Goal: Contribute content: Contribute content

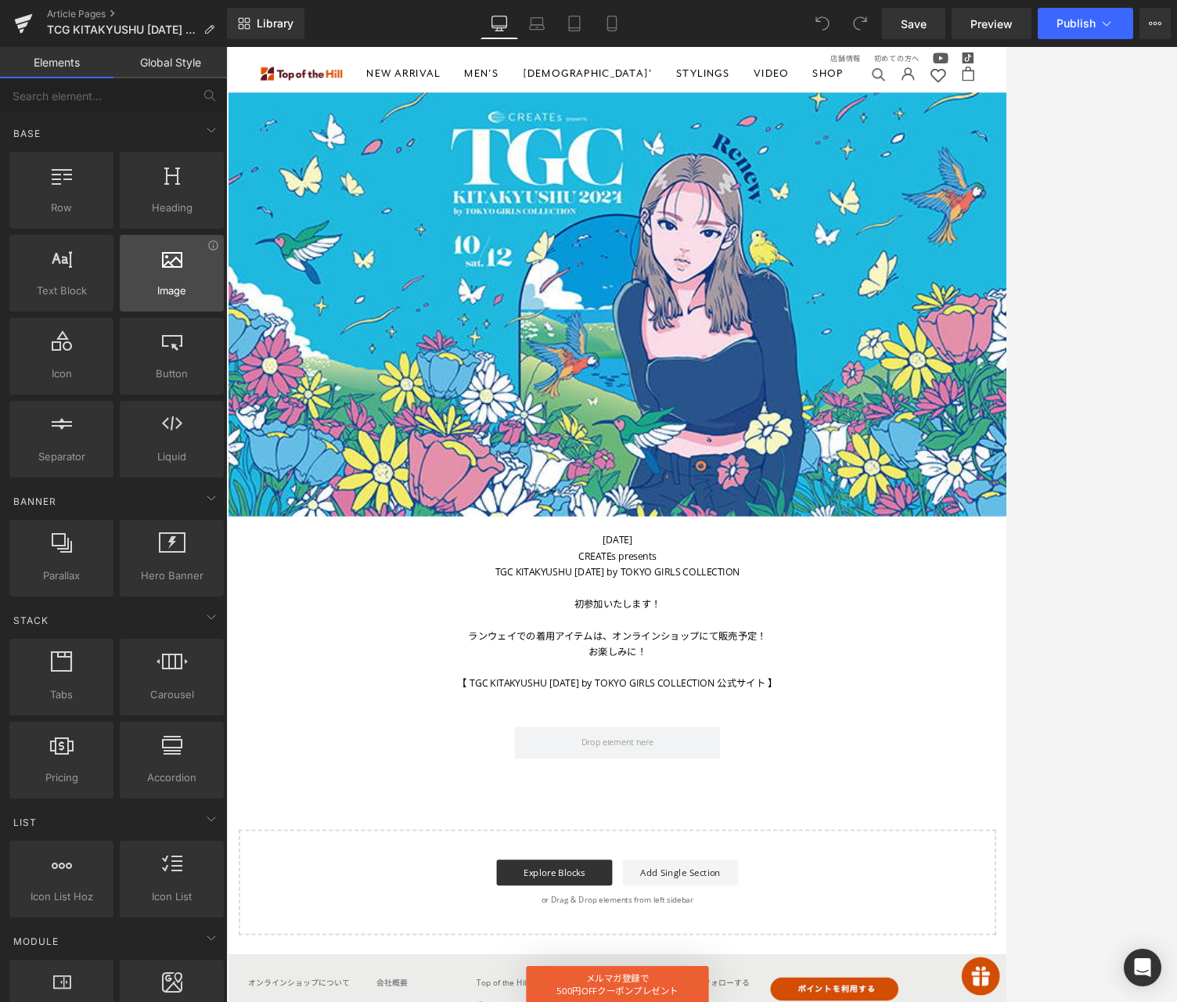
click at [183, 287] on span "Image" at bounding box center [171, 291] width 95 height 16
click at [701, 368] on span "Image" at bounding box center [695, 360] width 33 height 19
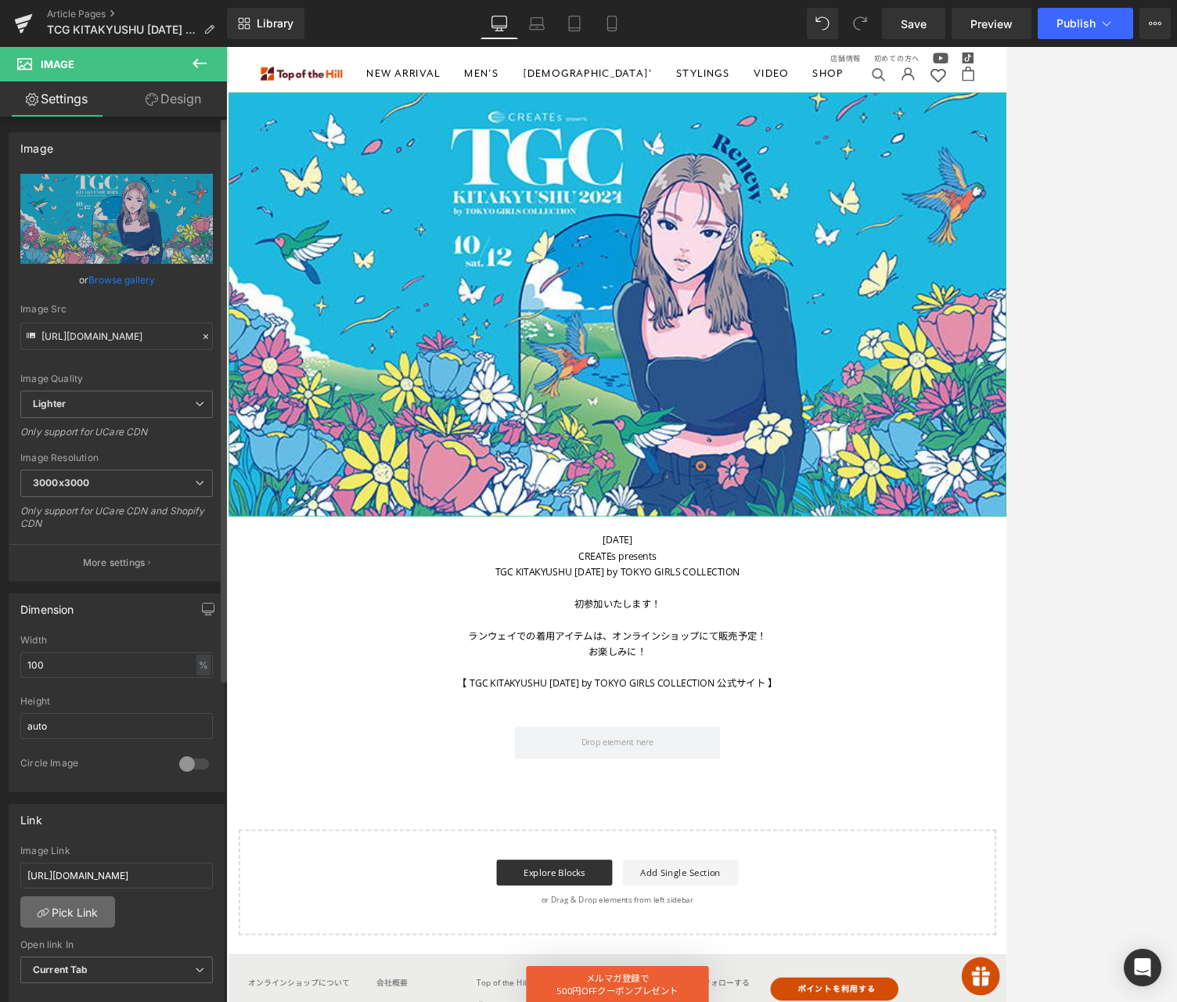
click at [77, 915] on link "Pick Link" at bounding box center [67, 911] width 95 height 31
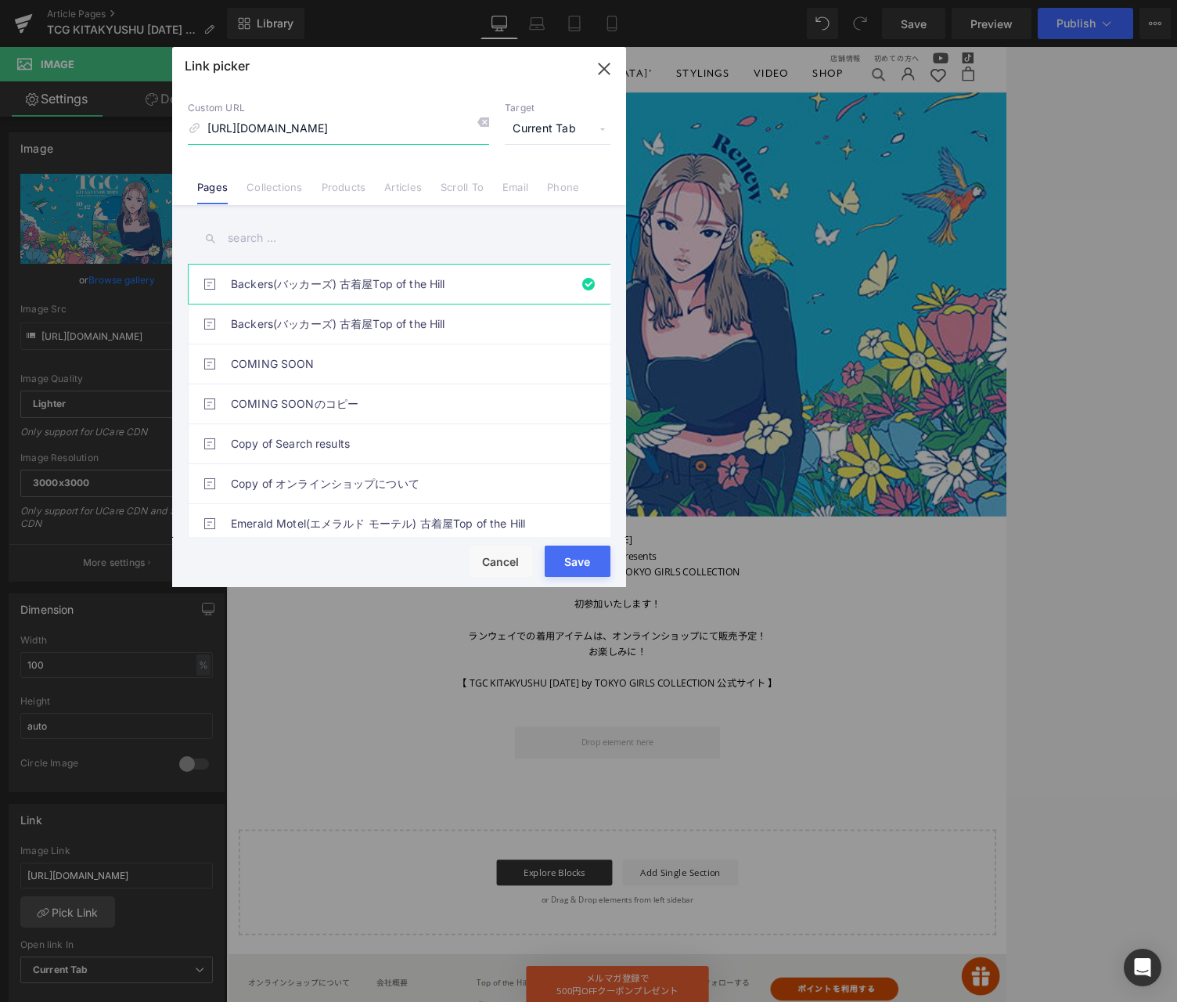
click at [602, 74] on icon "button" at bounding box center [604, 68] width 25 height 25
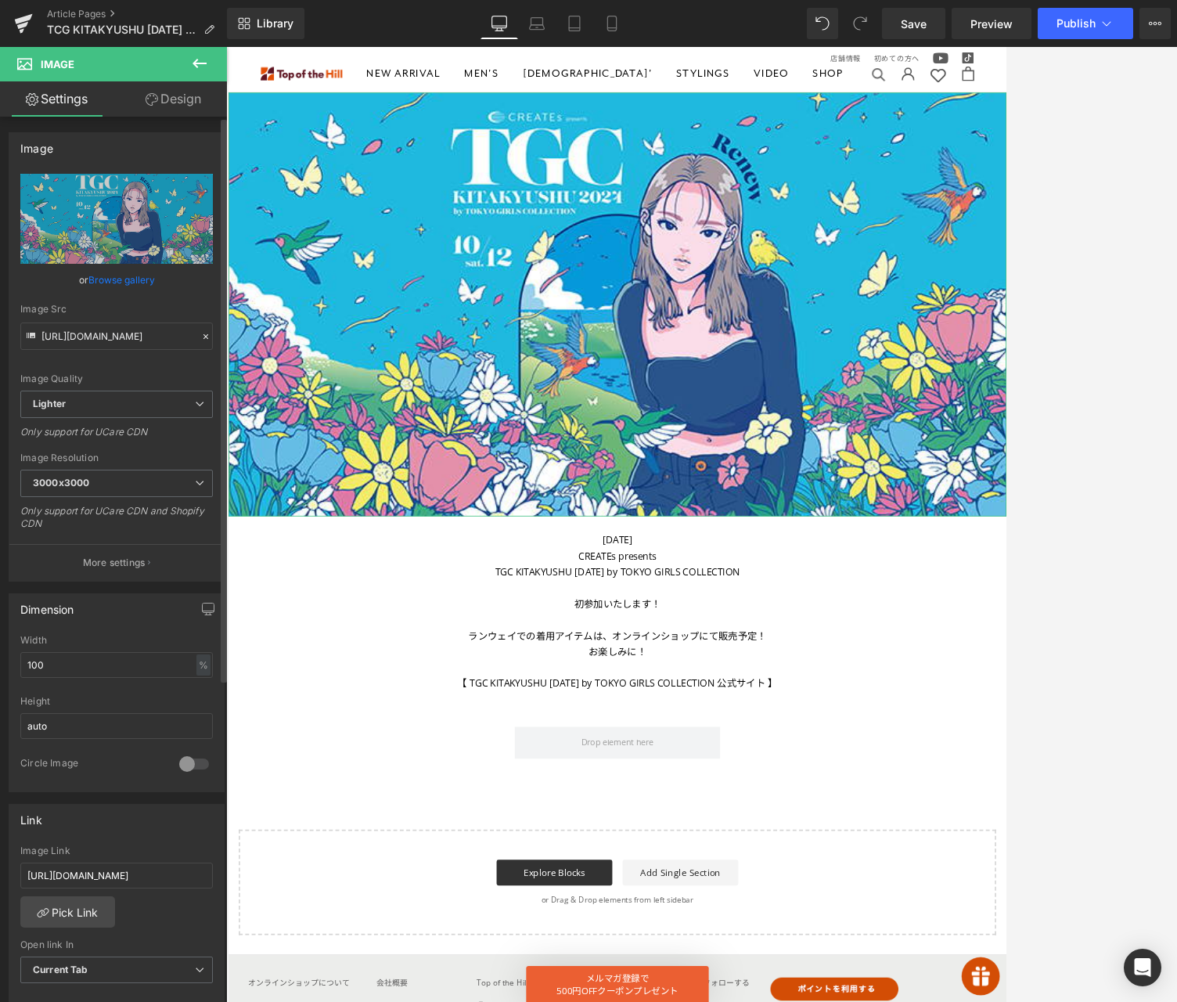
click at [102, 279] on link "Browse gallery" at bounding box center [121, 279] width 67 height 27
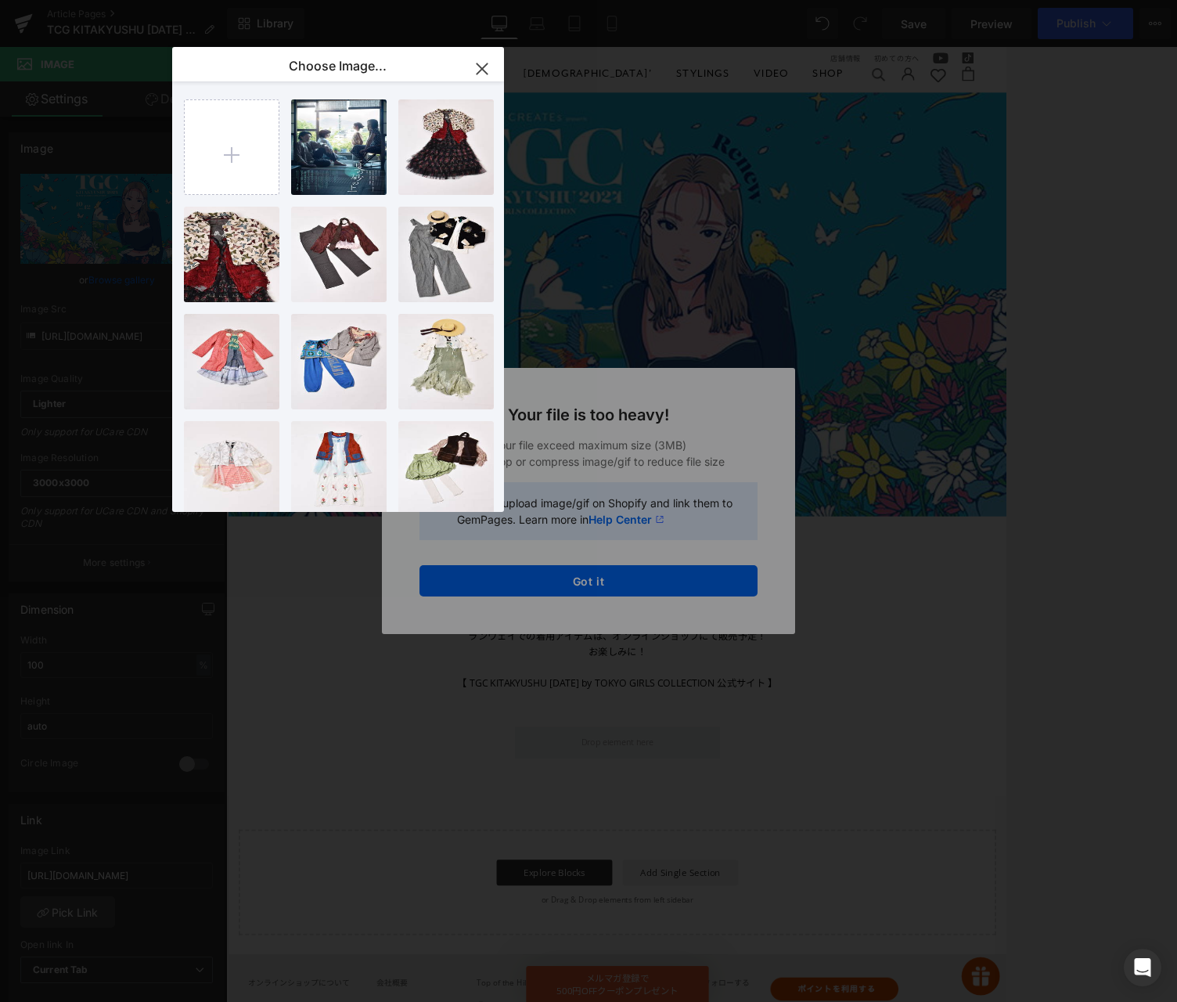
click at [477, 70] on icon "button" at bounding box center [482, 68] width 25 height 25
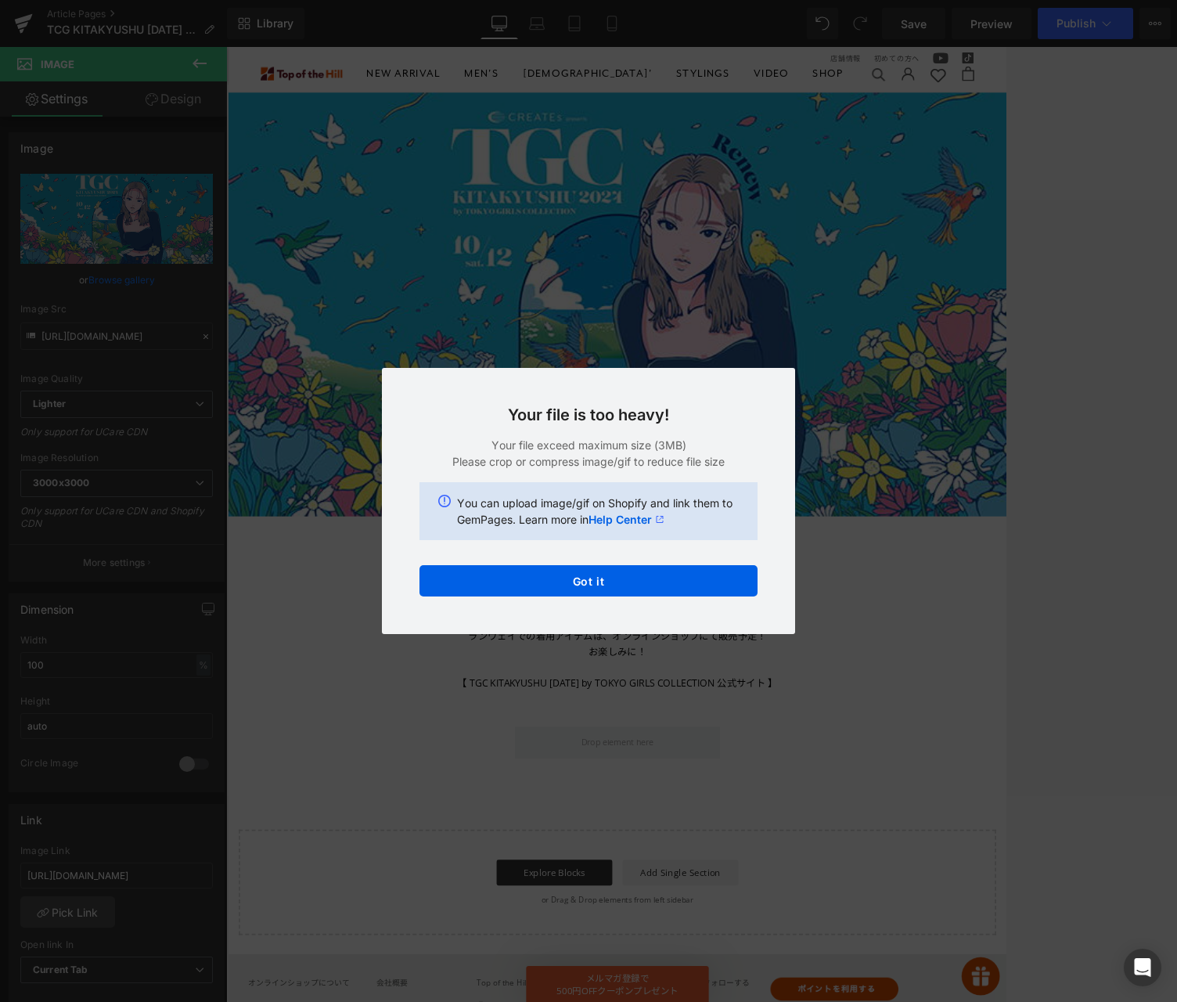
click at [613, 293] on div "Back to Library Insert Your file is too heavy! Your file exceed maximum size (3…" at bounding box center [588, 501] width 1177 height 1002
click at [545, 581] on button "Got it" at bounding box center [588, 580] width 338 height 31
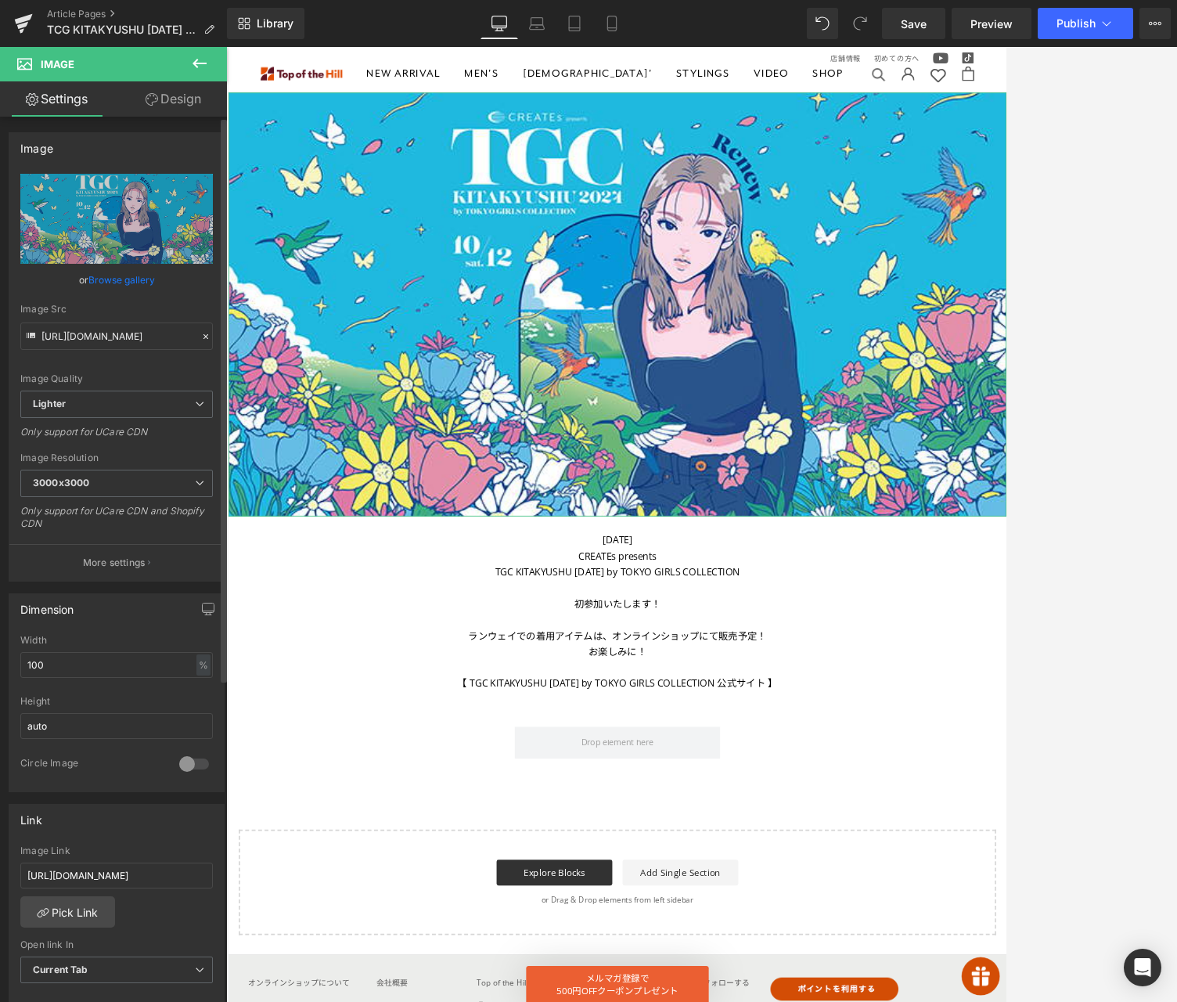
click at [105, 279] on link "Browse gallery" at bounding box center [121, 279] width 67 height 27
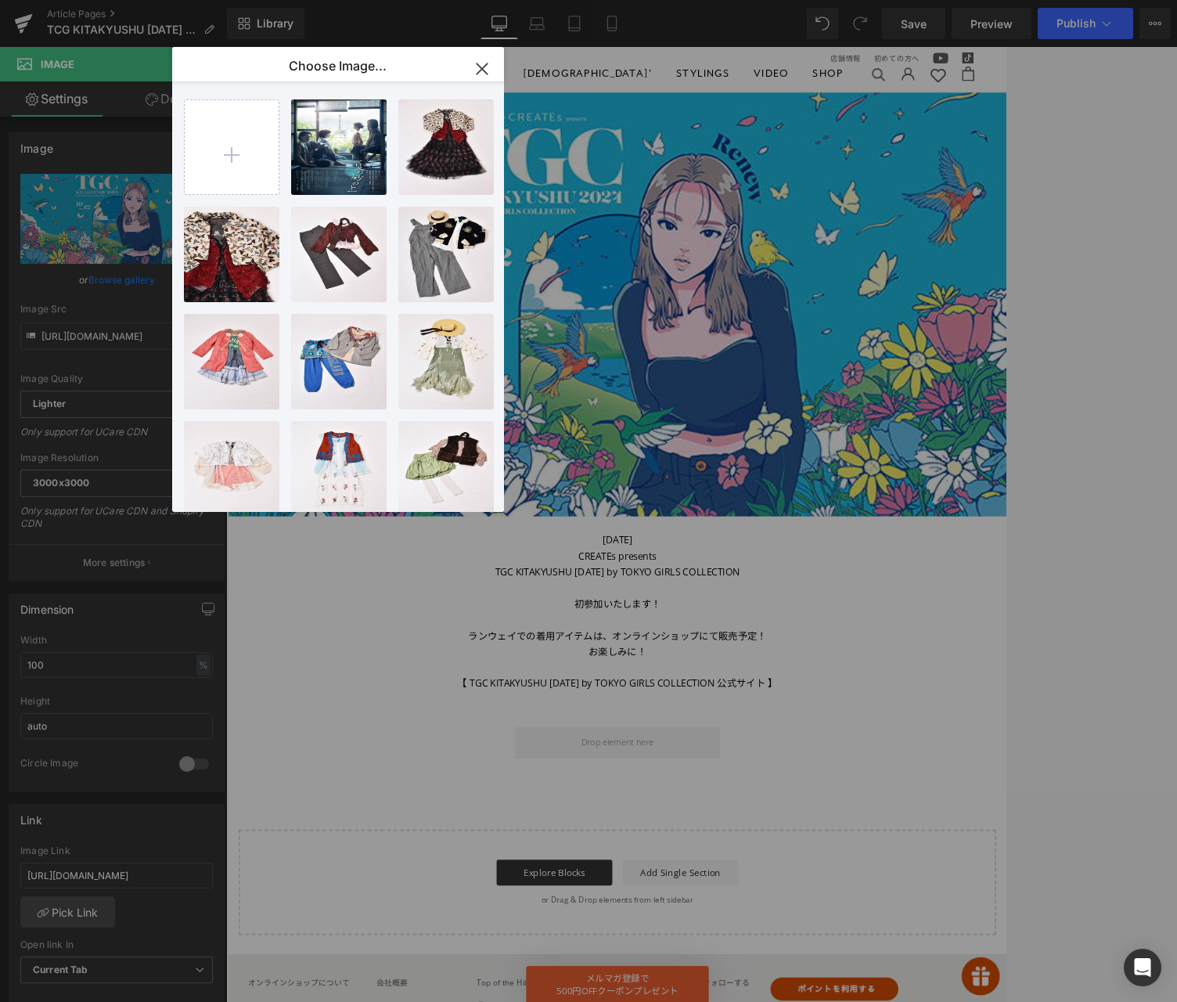
type input "C:\fakepath\TGC_KITAKYUSHU2025_KV_yoko_RGB.jpg"
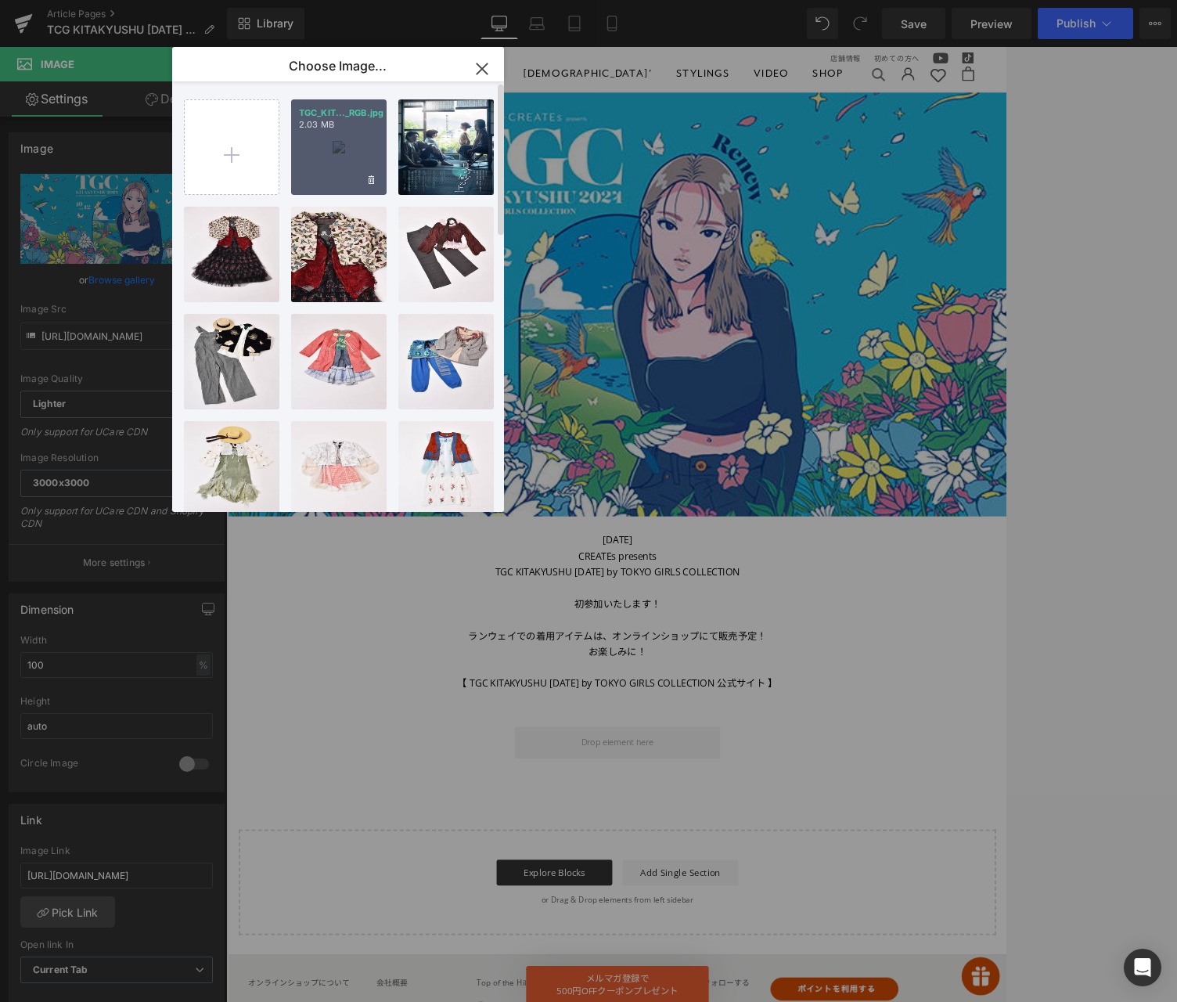
click at [322, 159] on div "TGC_KIT..._RGB.jpg 2.03 MB" at bounding box center [338, 146] width 95 height 95
type input "[URL][DOMAIN_NAME]"
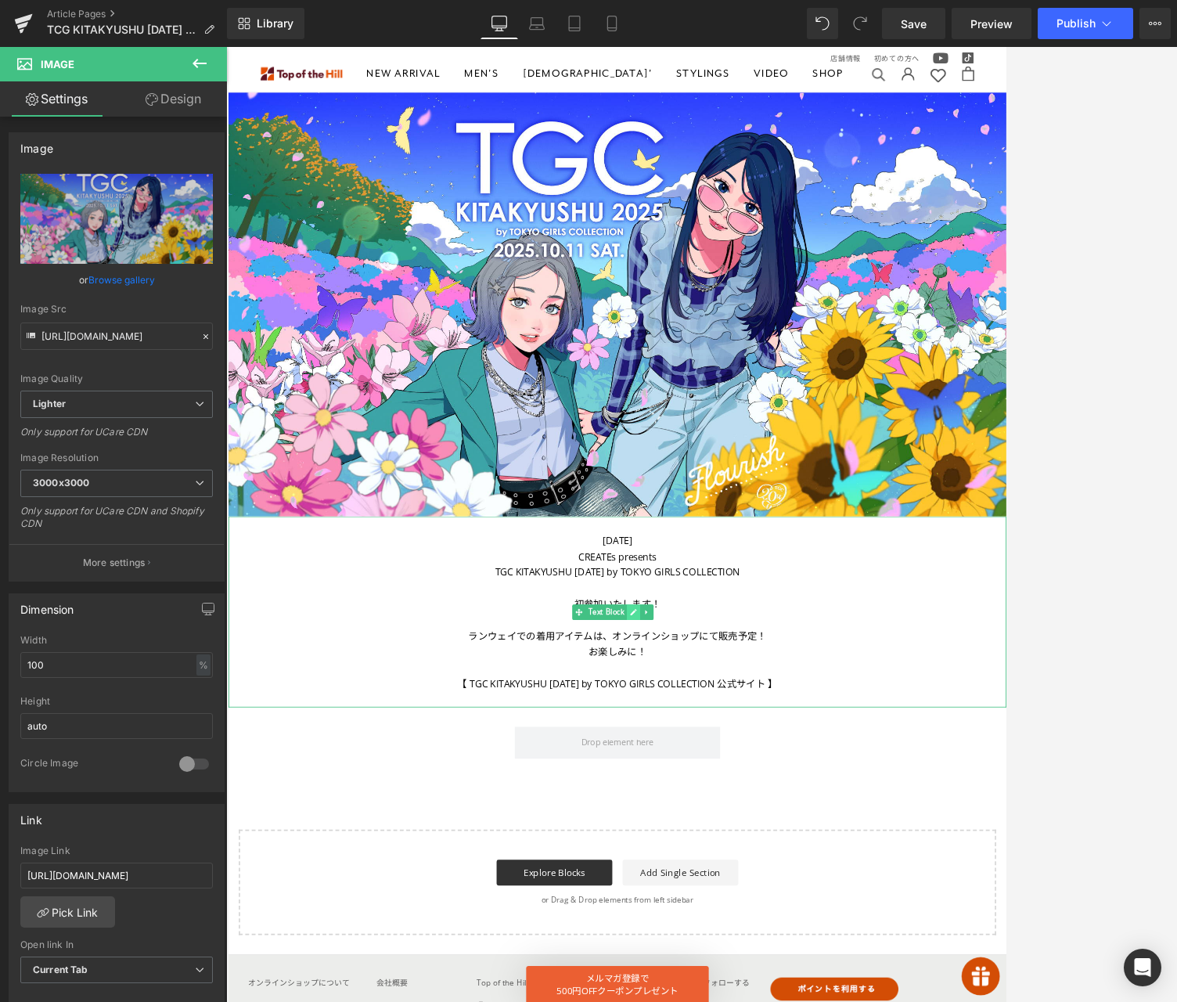
click at [716, 738] on icon at bounding box center [720, 734] width 9 height 9
click at [667, 650] on div "[DATE]" at bounding box center [701, 648] width 947 height 20
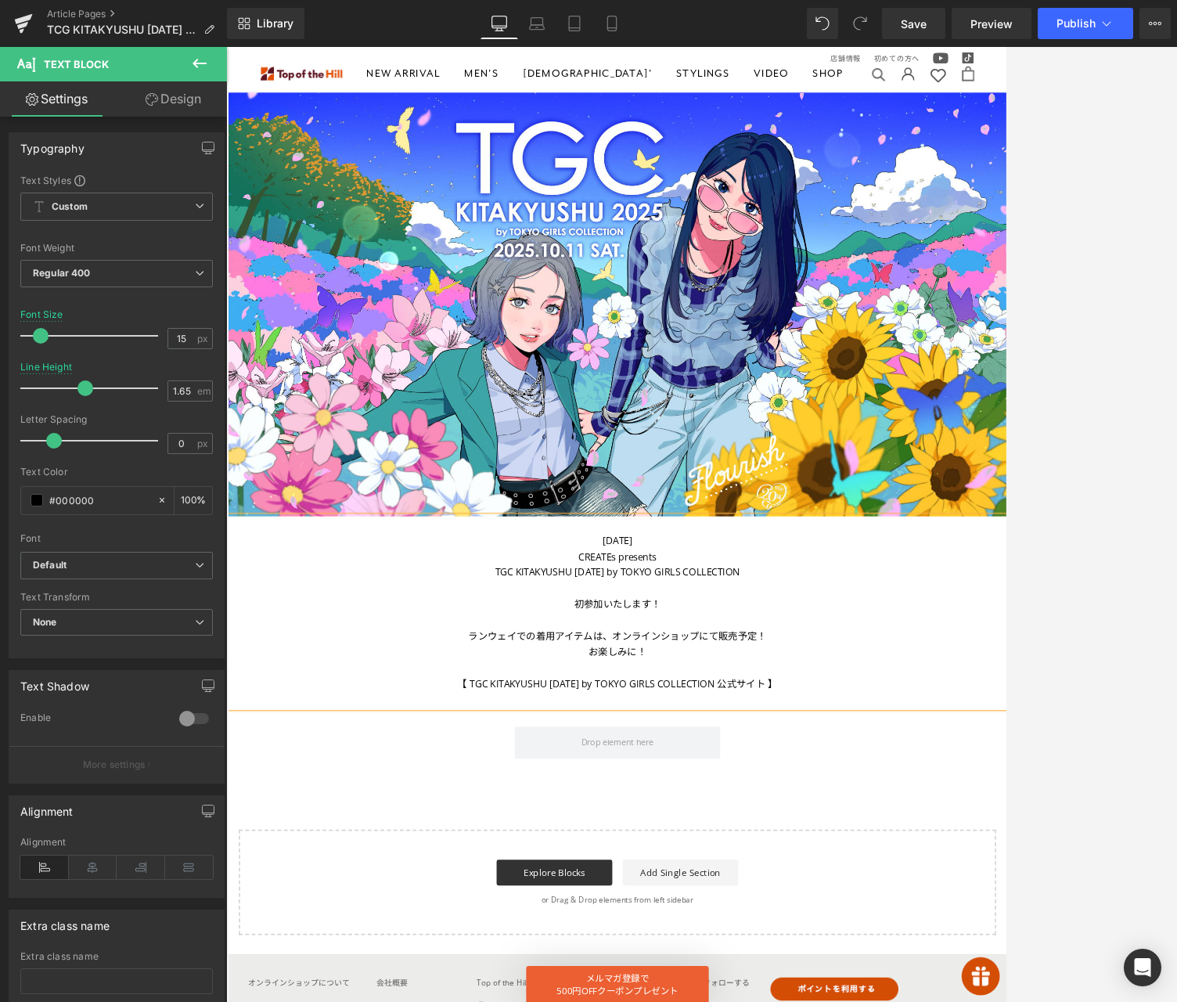
click at [722, 653] on div "[DATE]" at bounding box center [701, 648] width 947 height 20
drag, startPoint x: 645, startPoint y: 670, endPoint x: 762, endPoint y: 662, distance: 117.7
click at [762, 662] on div "CREATEs presents" at bounding box center [701, 667] width 947 height 20
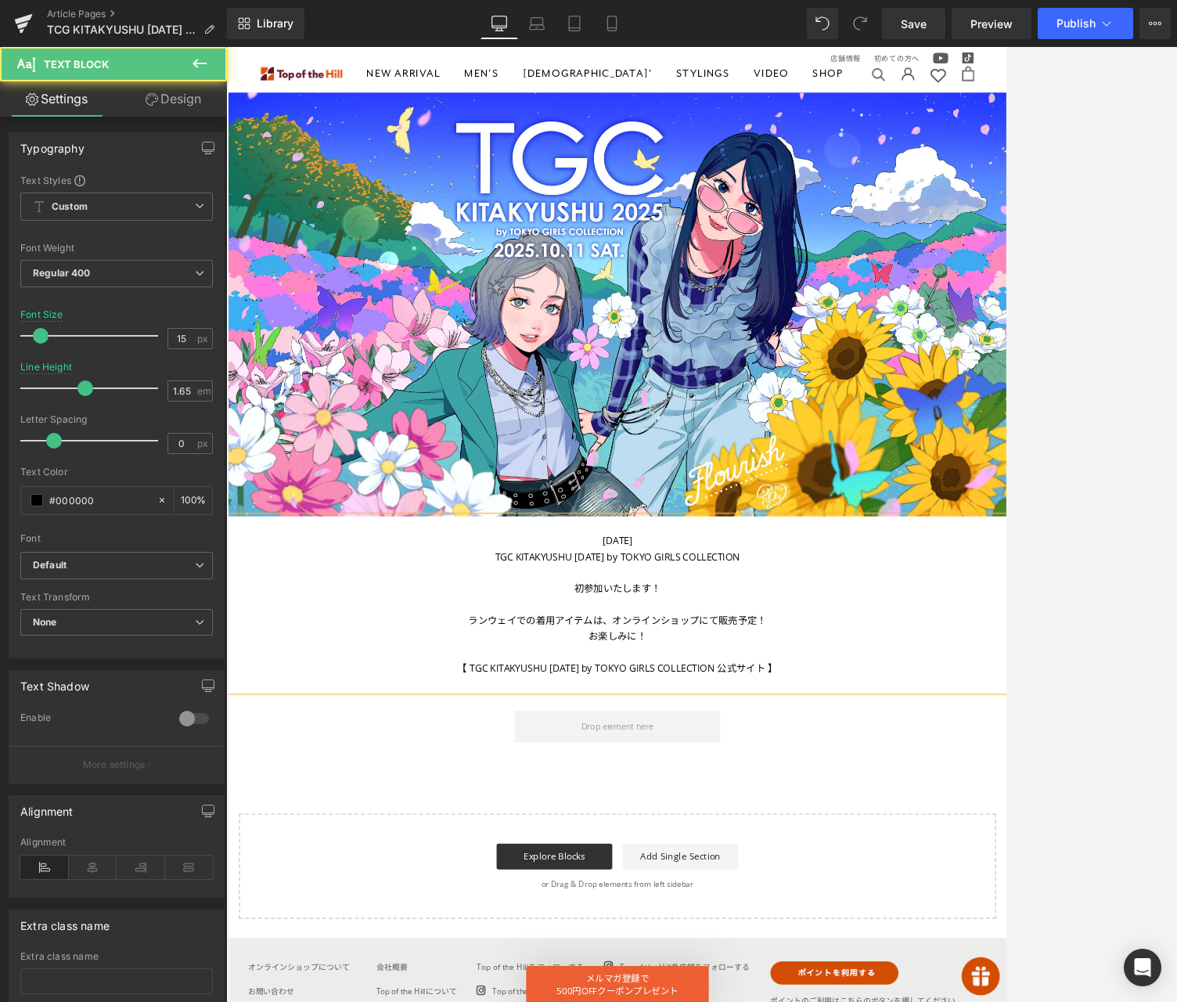
click at [656, 712] on div "初参加いたします！" at bounding box center [701, 706] width 947 height 20
drag, startPoint x: 640, startPoint y: 804, endPoint x: 648, endPoint y: 807, distance: 8.4
click at [640, 804] on link "【 TGC KITAKYUSHU [DATE] by TOKYO GIRLS COLLECTION 公式サイト 】" at bounding box center [701, 802] width 390 height 16
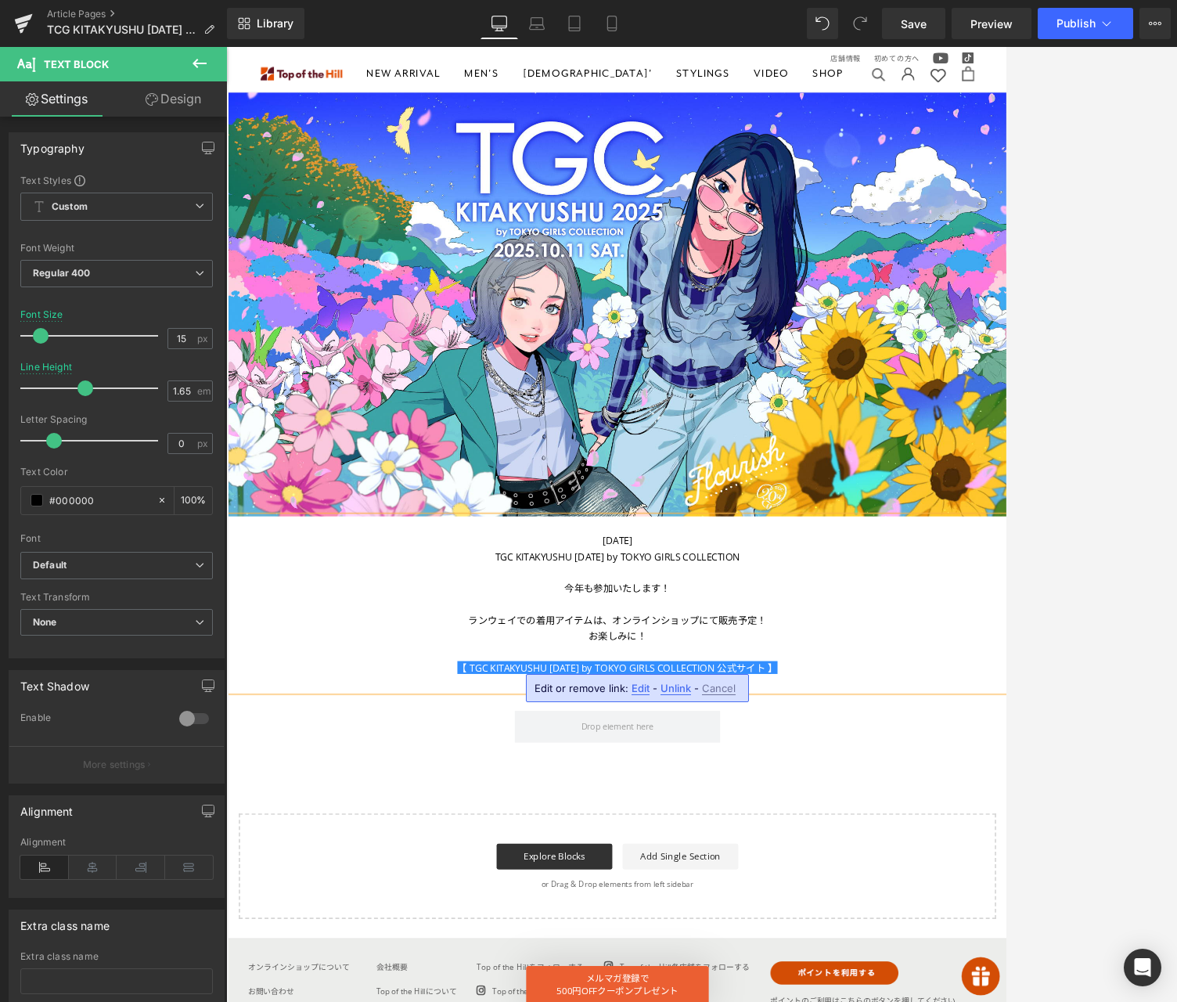
click at [633, 692] on span "Edit" at bounding box center [641, 688] width 18 height 13
drag, startPoint x: 743, startPoint y: 740, endPoint x: 1156, endPoint y: 848, distance: 426.3
paste input "5"
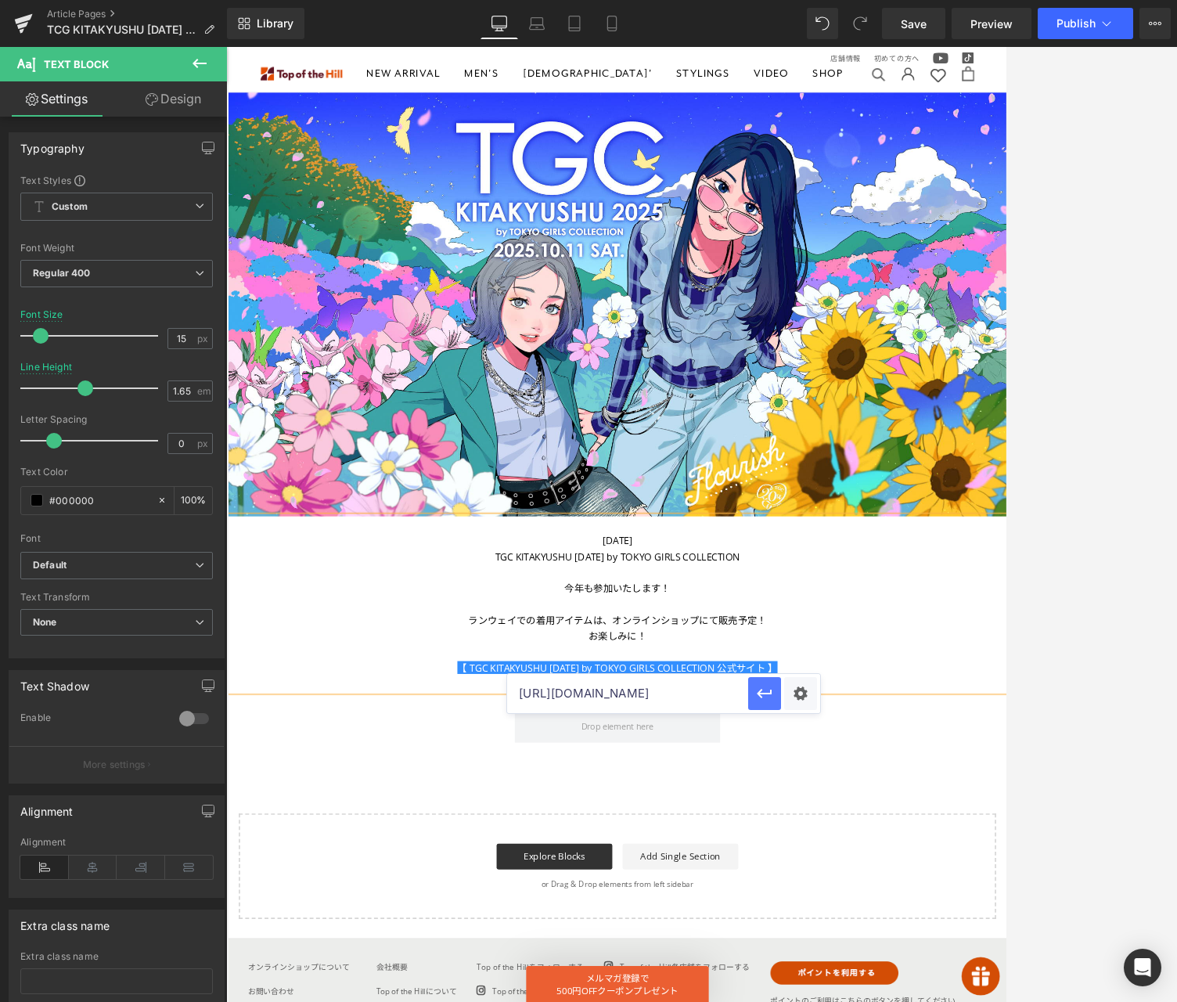
type input "[URL][DOMAIN_NAME]"
click at [761, 693] on icon "button" at bounding box center [764, 693] width 15 height 9
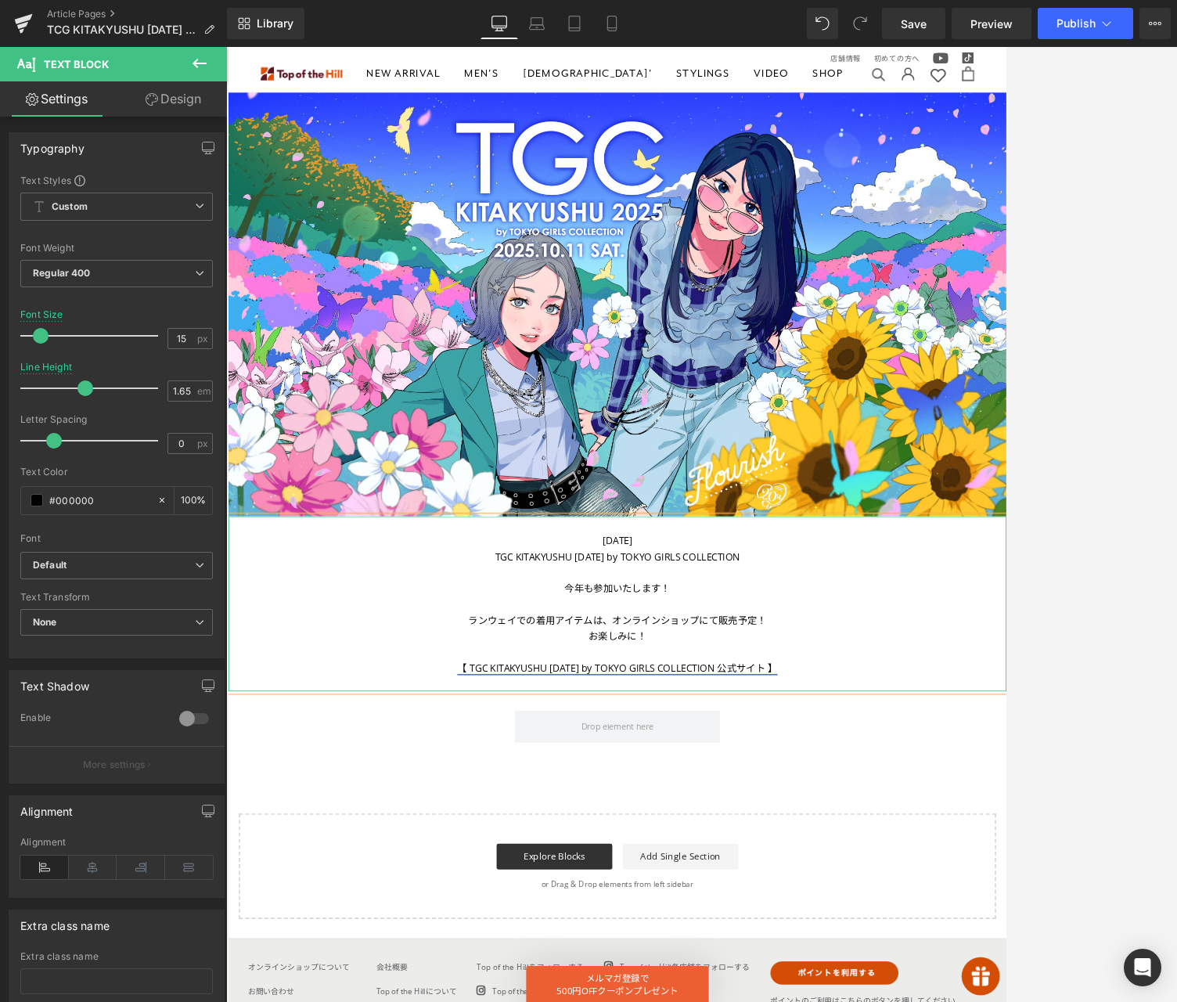
click at [645, 810] on link "【 TGC KITAKYUSHU [DATE] by TOKYO GIRLS COLLECTION 公式サイト 】" at bounding box center [701, 802] width 390 height 16
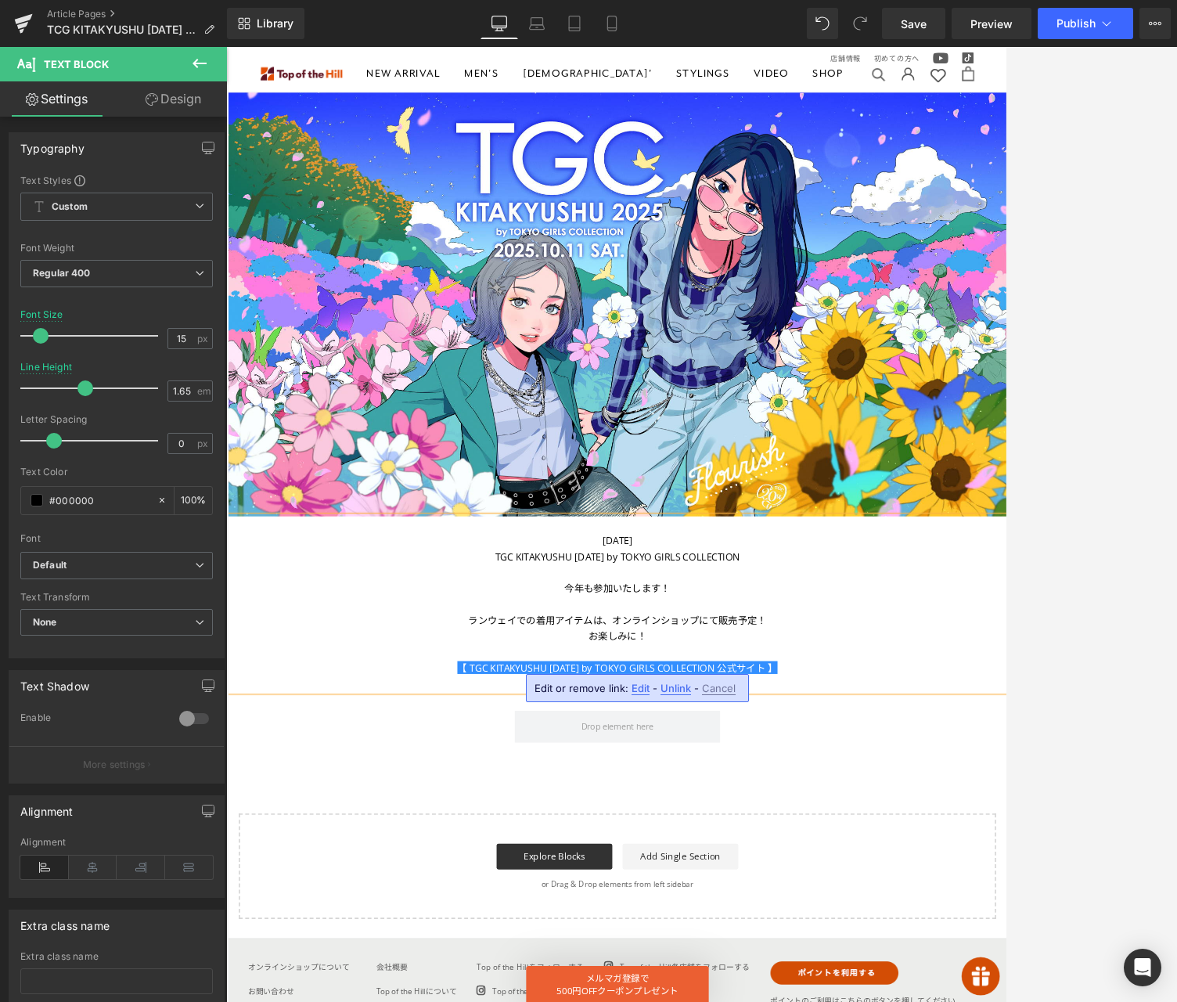
click at [859, 760] on div "お楽しみに！" at bounding box center [701, 764] width 947 height 20
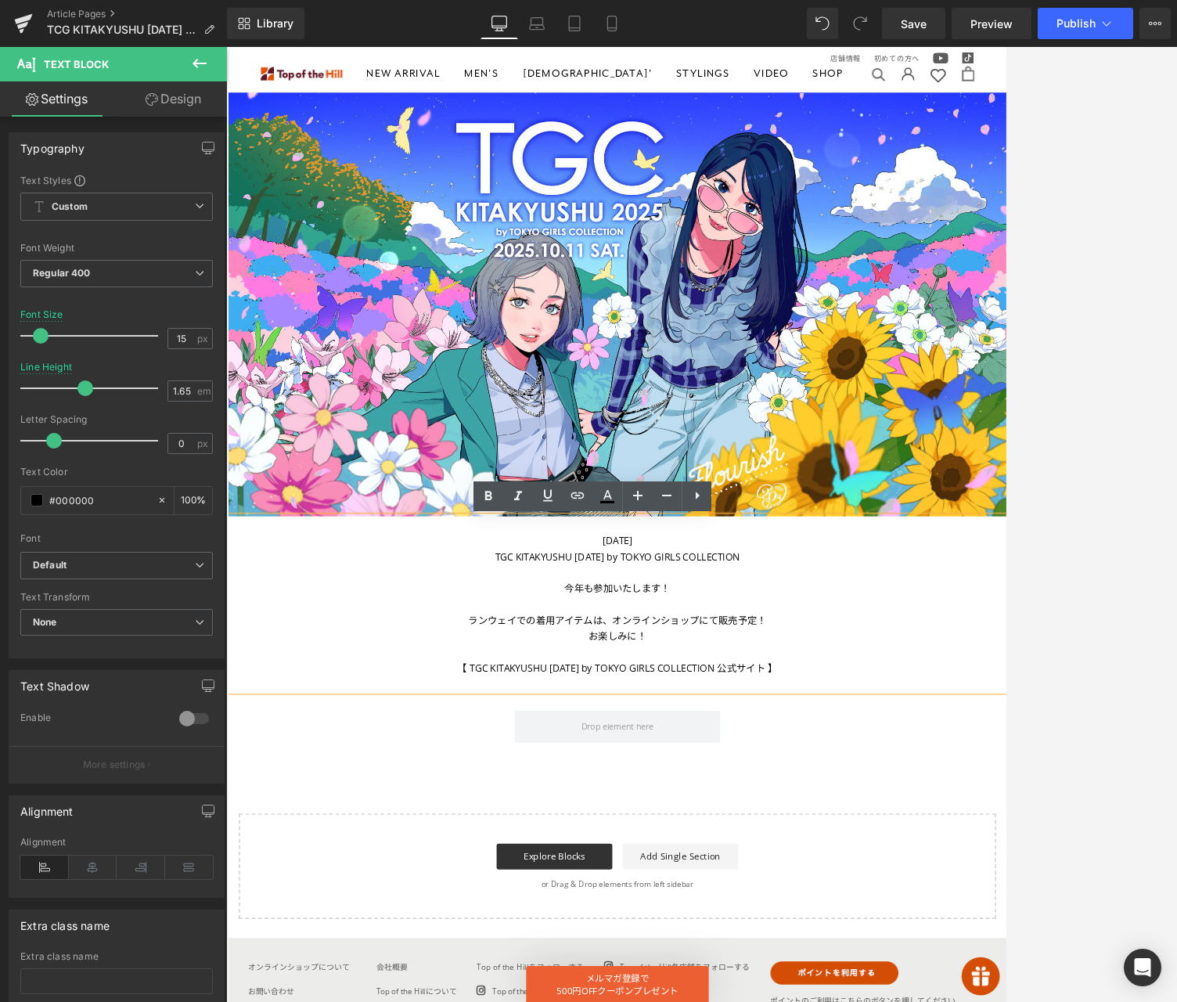
click at [692, 719] on div at bounding box center [701, 725] width 947 height 20
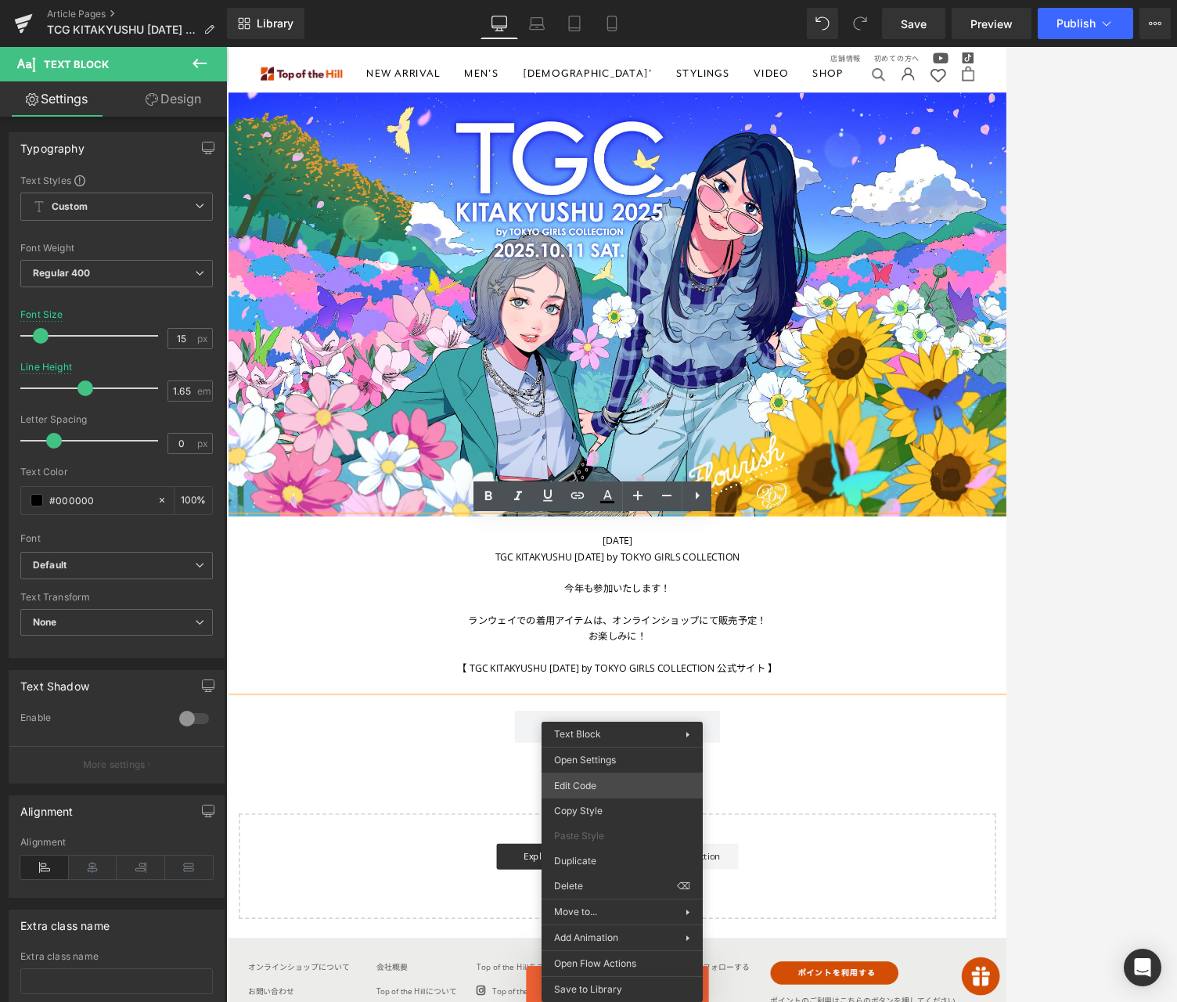
click at [583, 785] on body "Image You are previewing how the will restyle your page. You can not edit Eleme…" at bounding box center [588, 501] width 1177 height 1002
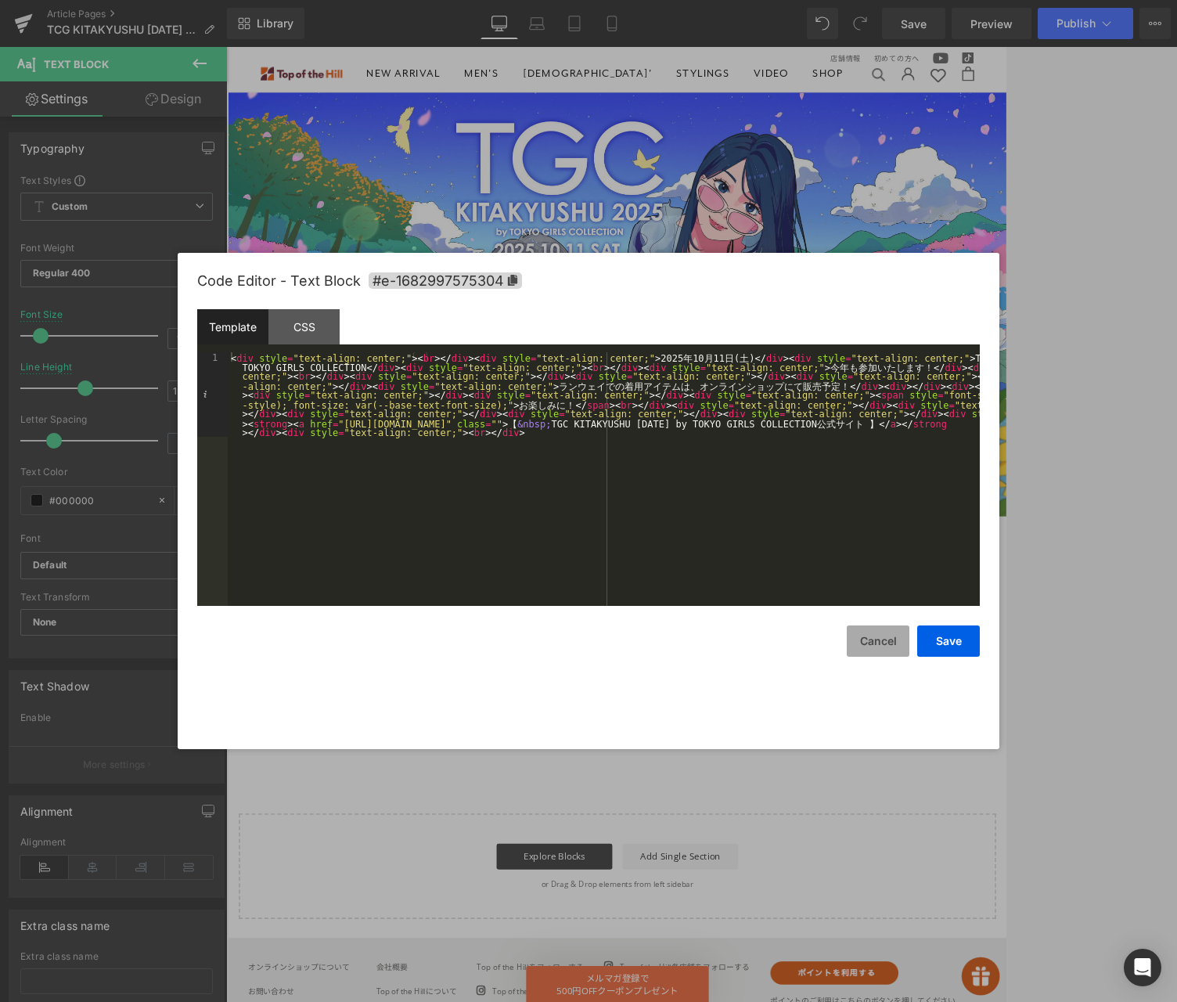
click at [859, 633] on button "Cancel" at bounding box center [878, 640] width 63 height 31
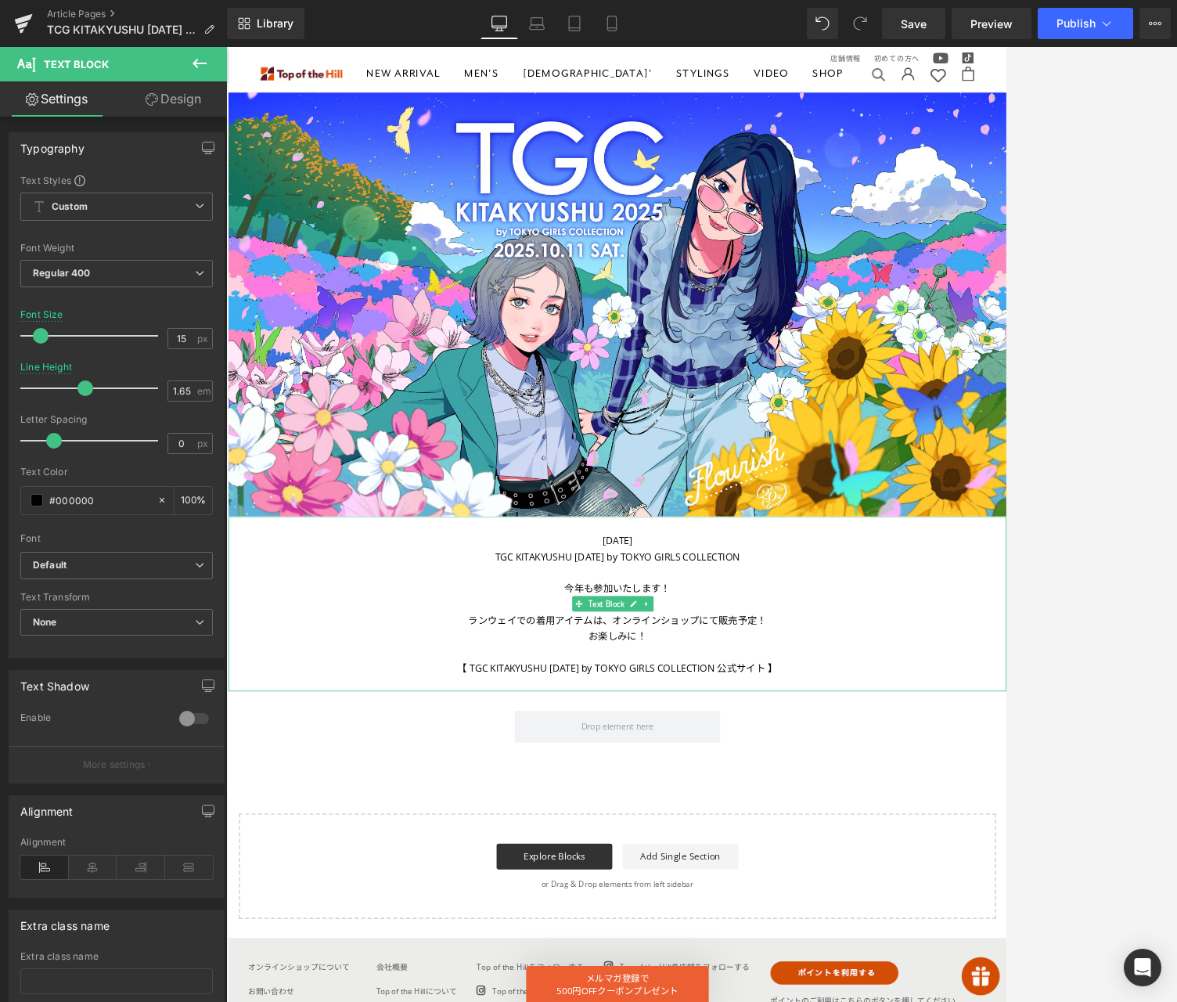
click at [763, 711] on div "今年も参加いたします！" at bounding box center [701, 706] width 947 height 20
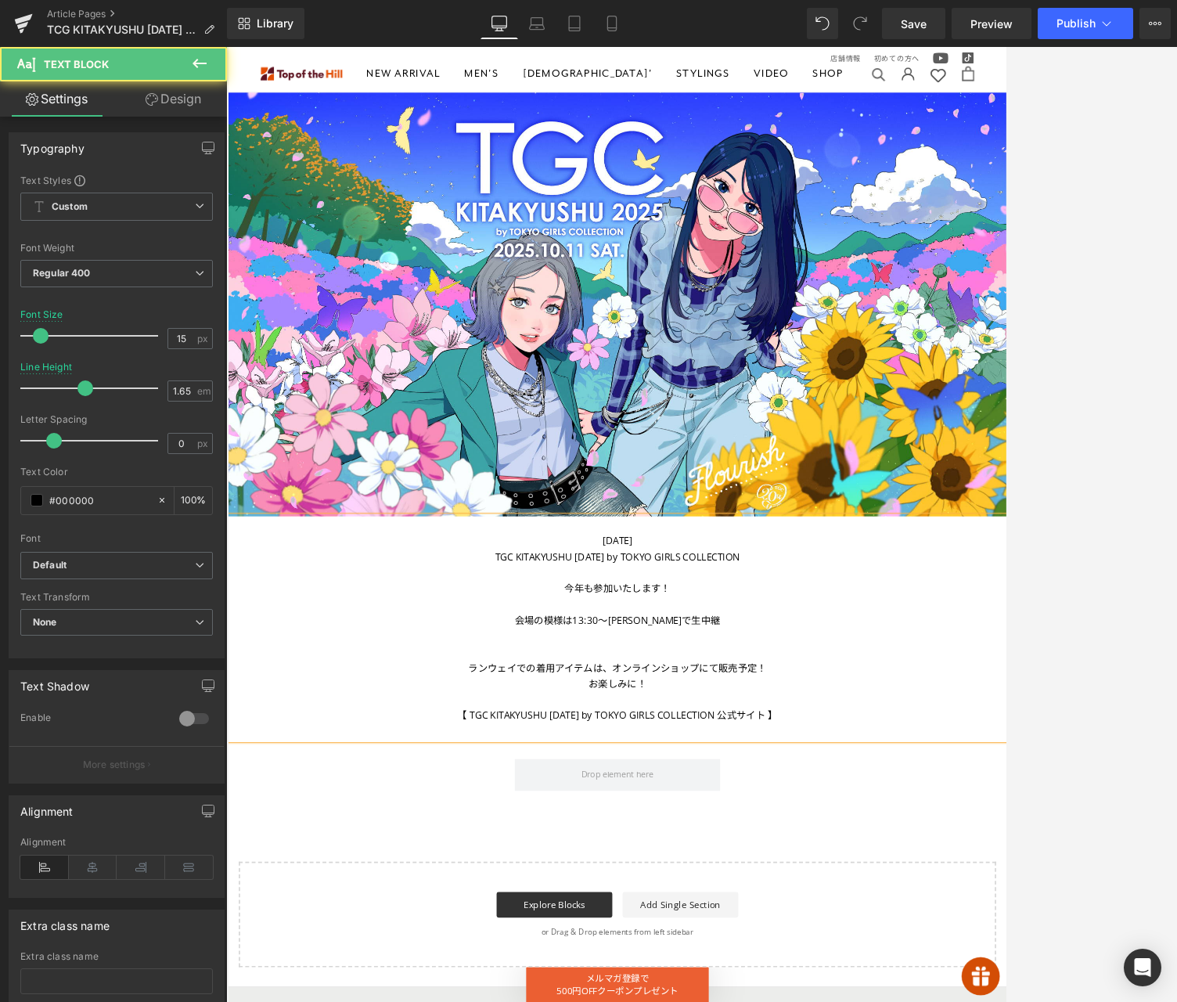
click at [695, 772] on div at bounding box center [701, 764] width 947 height 20
drag, startPoint x: 506, startPoint y: 766, endPoint x: 1151, endPoint y: 794, distance: 645.5
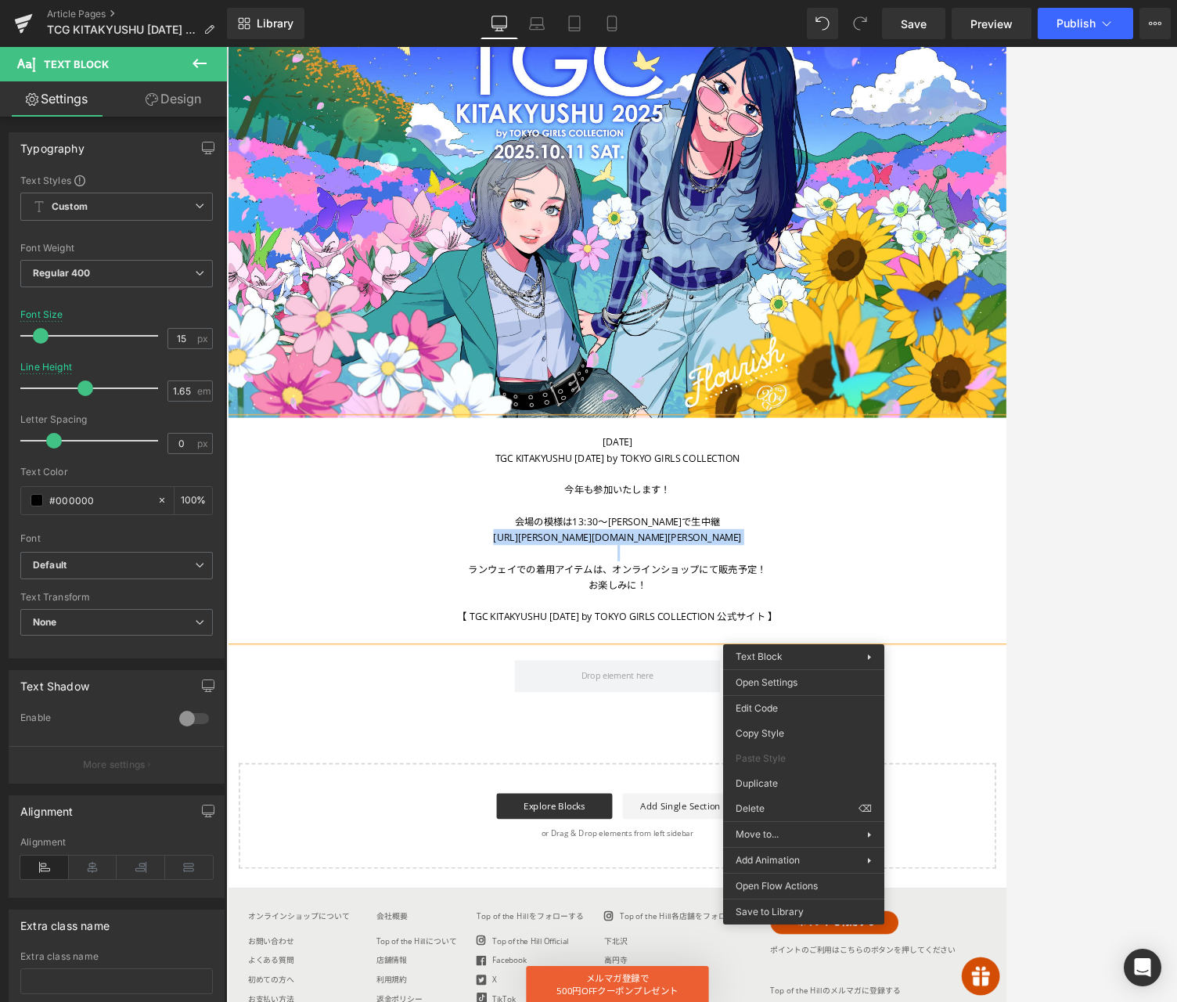
scroll to position [157, 0]
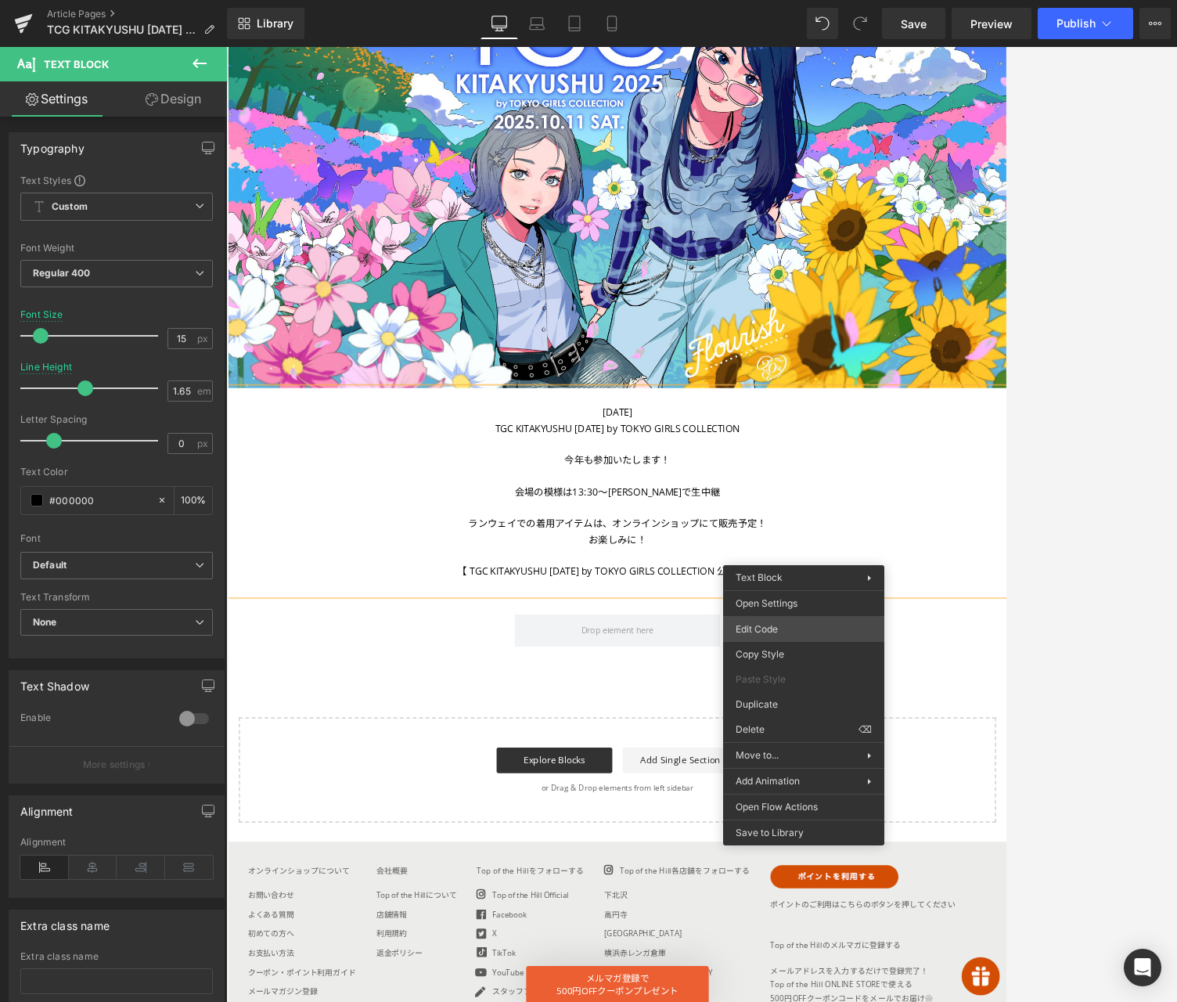
click at [772, 0] on div "Image You are previewing how the will restyle your page. You can not edit Eleme…" at bounding box center [588, 0] width 1177 height 0
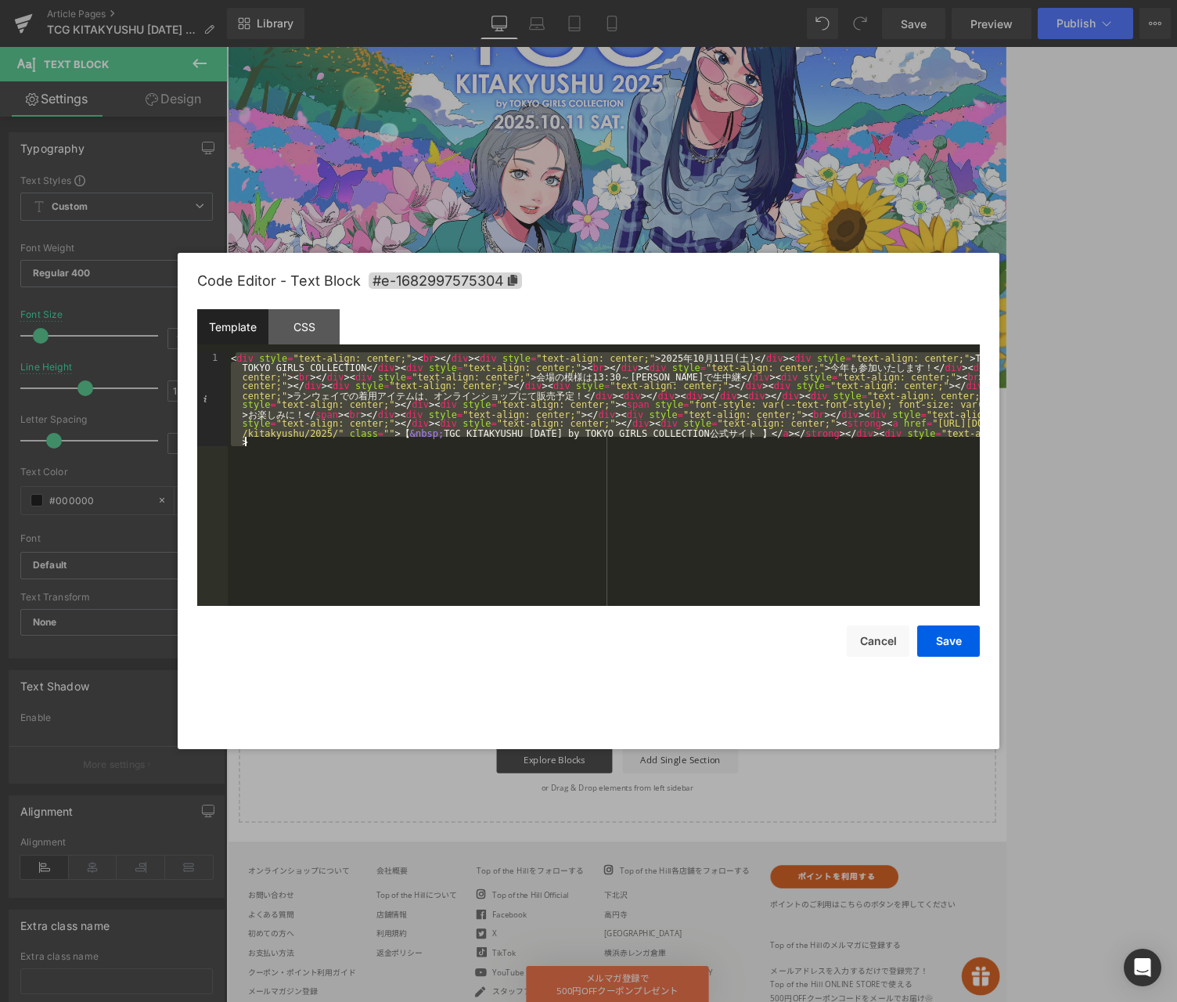
drag, startPoint x: 235, startPoint y: 355, endPoint x: 785, endPoint y: 487, distance: 565.7
click at [774, 487] on div "< div style = "text-align: center;" > < br > </ div > < div style = "text-align…" at bounding box center [604, 572] width 752 height 441
click at [441, 527] on div "< div style = "text-align: center;" > < br > </ div > < div style = "text-align…" at bounding box center [604, 479] width 752 height 254
drag, startPoint x: 316, startPoint y: 507, endPoint x: 137, endPoint y: 311, distance: 265.9
click at [137, 311] on body "Image You are previewing how the will restyle your page. You can not edit Eleme…" at bounding box center [588, 501] width 1177 height 1002
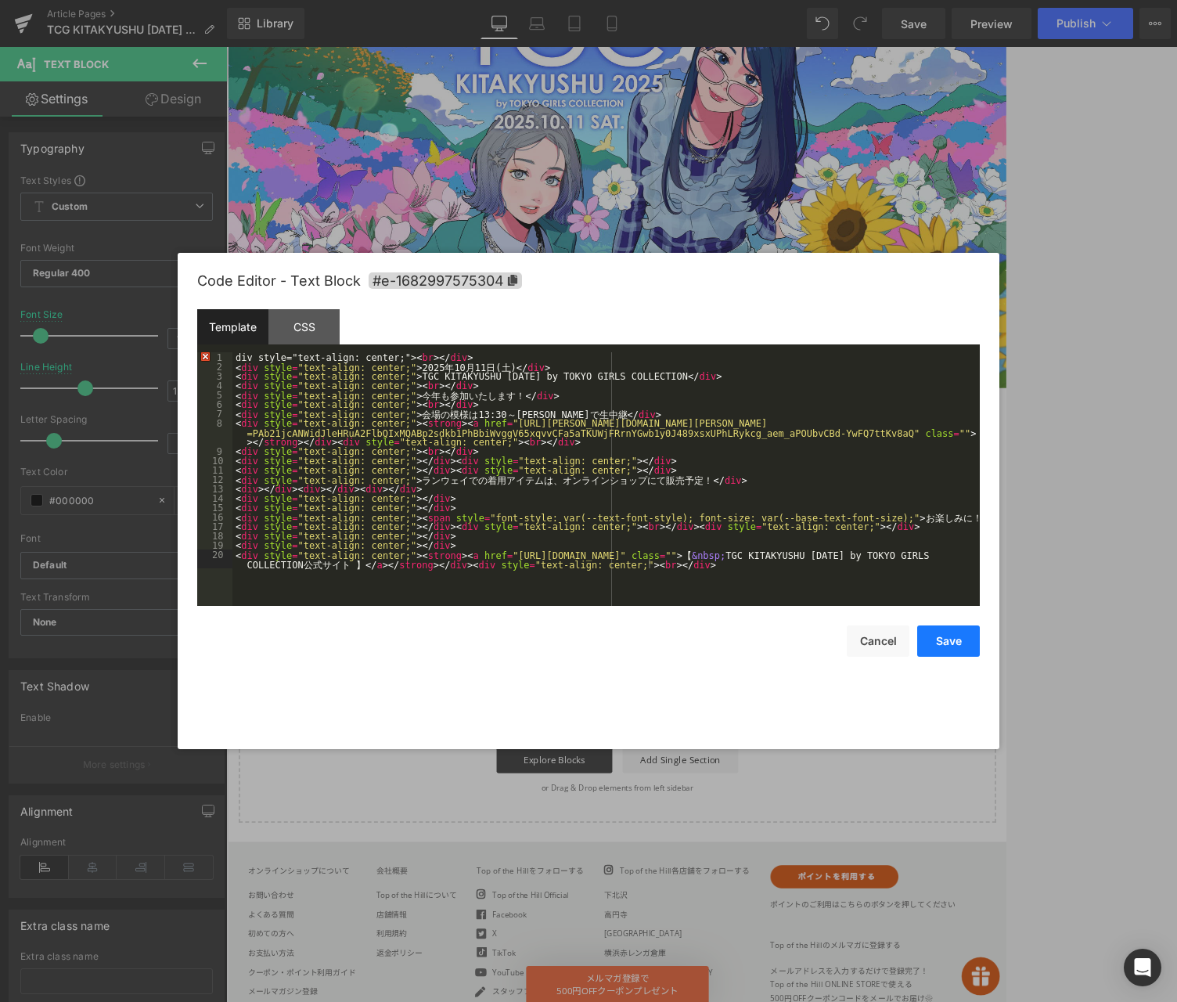
click at [934, 644] on button "Save" at bounding box center [948, 640] width 63 height 31
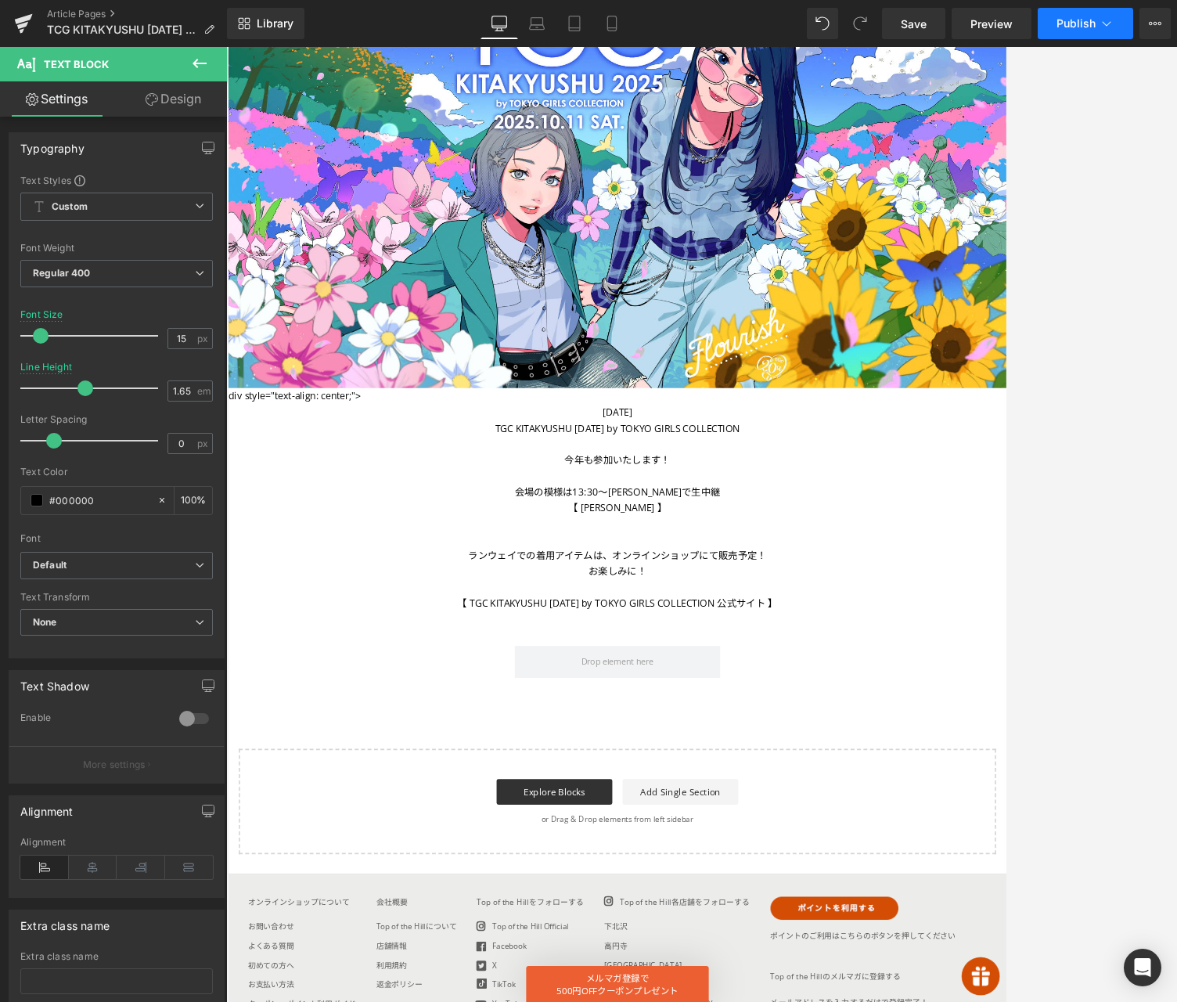
click at [980, 15] on button "Publish" at bounding box center [1085, 23] width 95 height 31
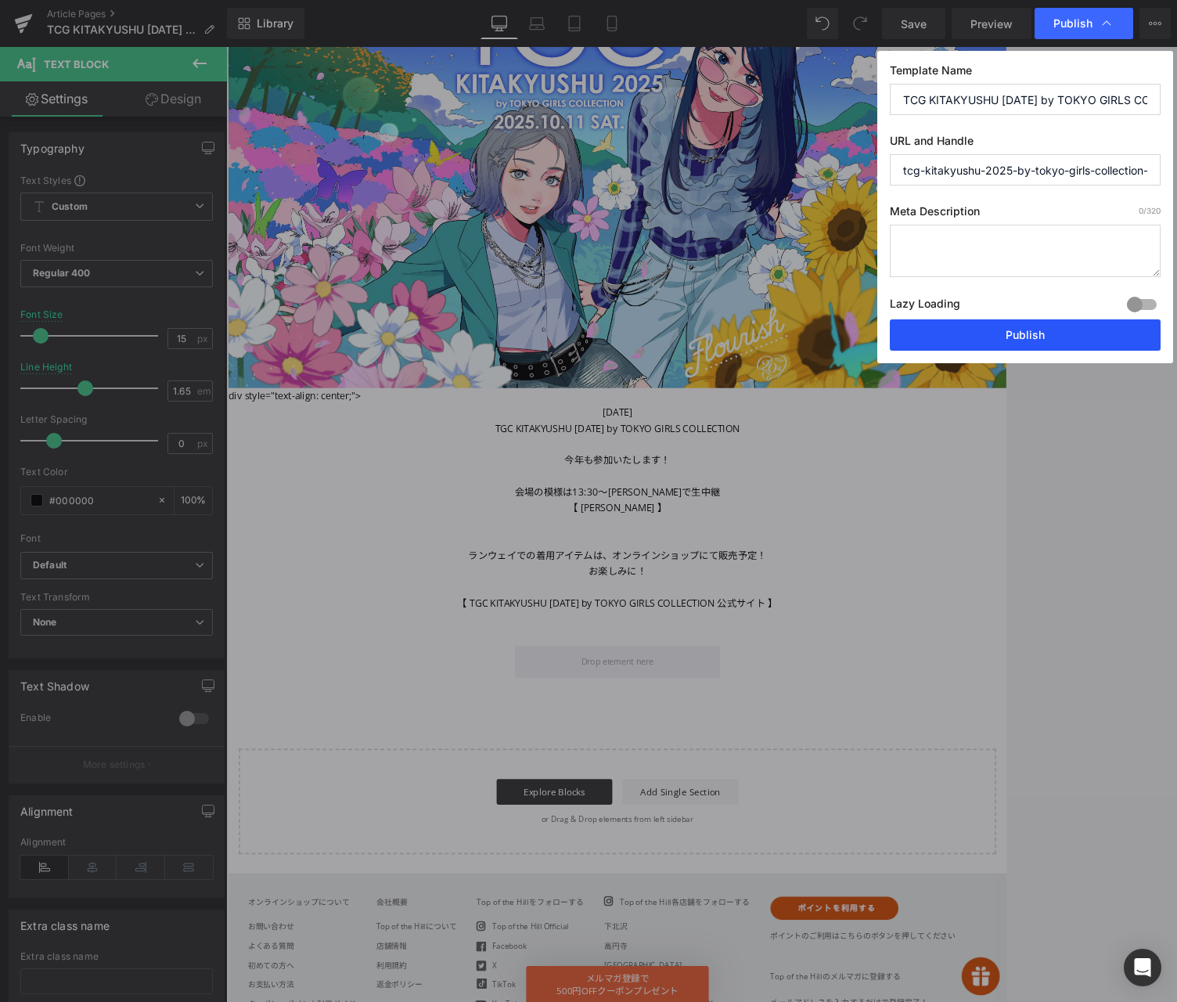
click at [980, 332] on button "Publish" at bounding box center [1025, 334] width 271 height 31
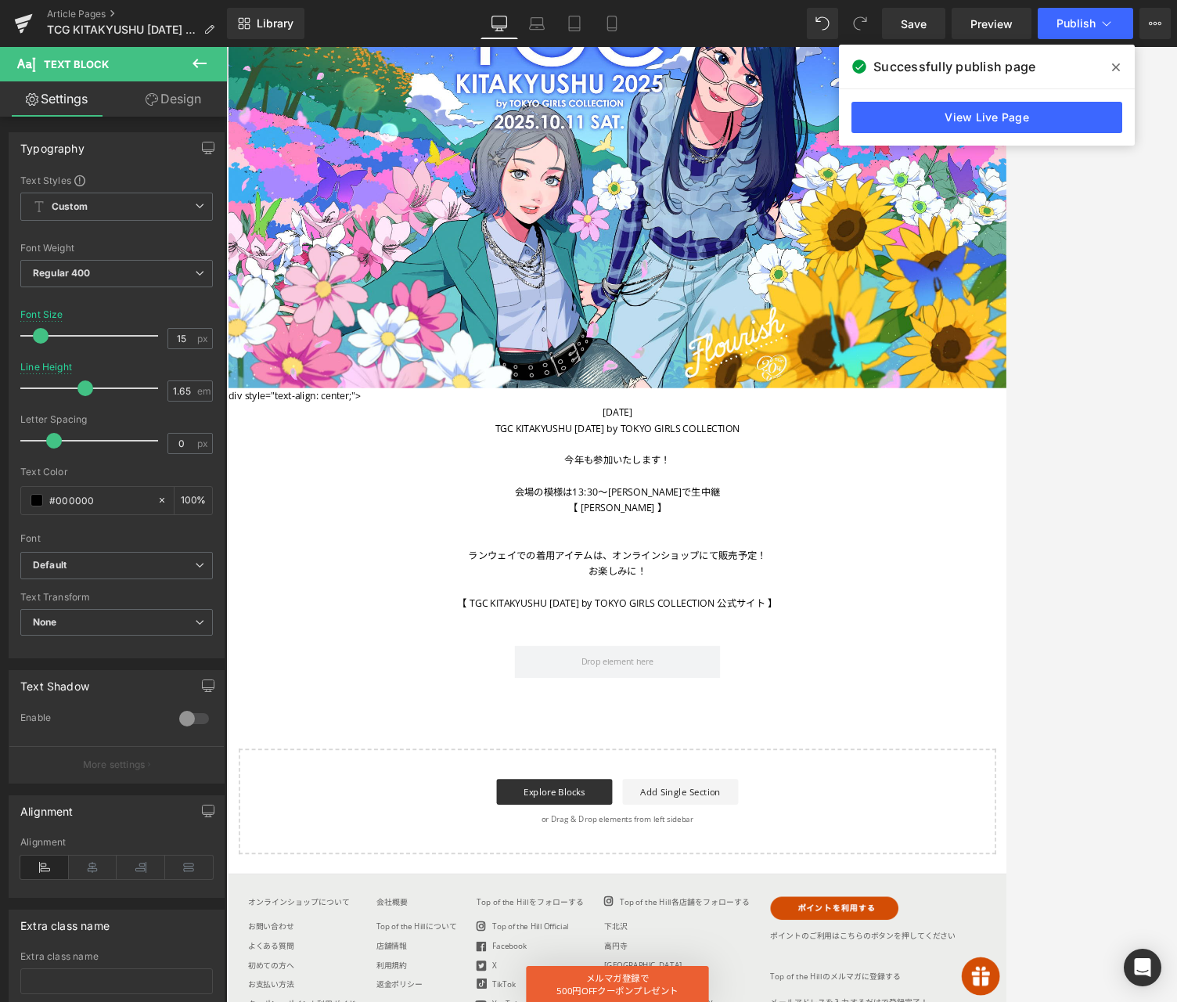
click at [980, 506] on div at bounding box center [701, 524] width 951 height 955
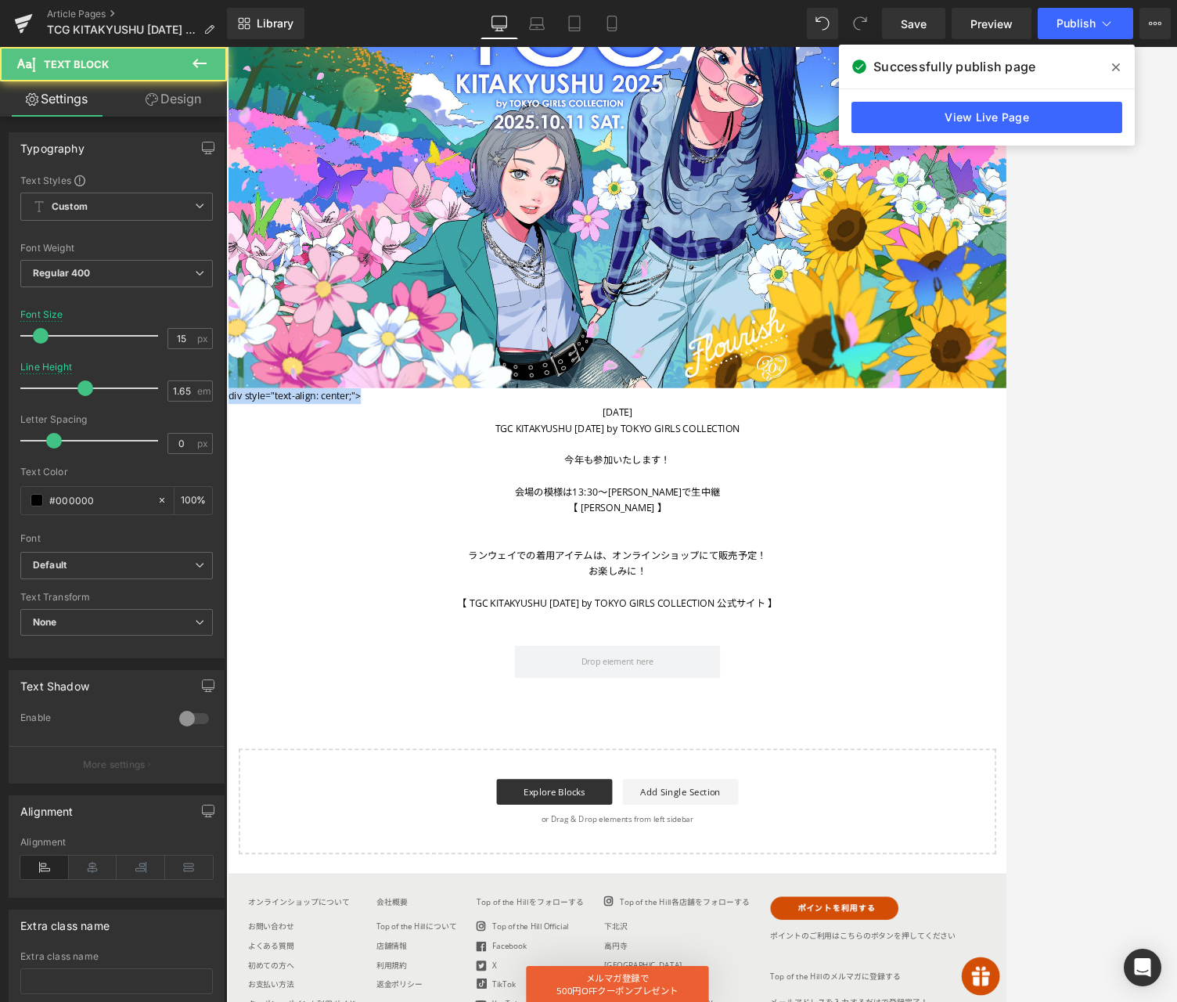
drag, startPoint x: 399, startPoint y: 480, endPoint x: 176, endPoint y: 470, distance: 223.2
click at [228, 470] on html "スキップしてコンテンツに移動する アカウント お気に入り バッグ 店舗 NEW ARRIVAL MEN'S すべてのMEN'Sアイテム トップス [GEOGR…" at bounding box center [701, 878] width 947 height 1976
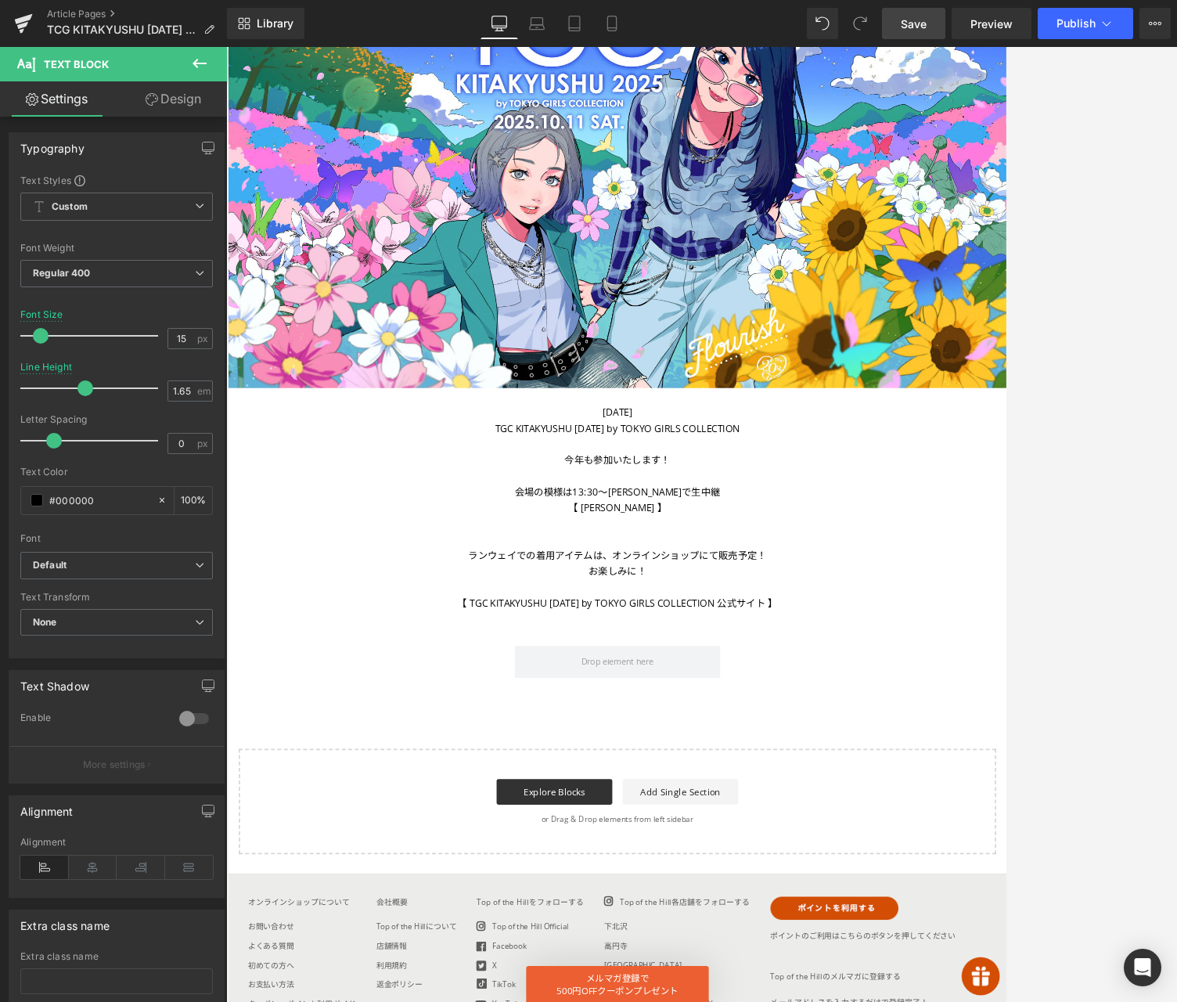
click at [917, 23] on span "Save" at bounding box center [914, 24] width 26 height 16
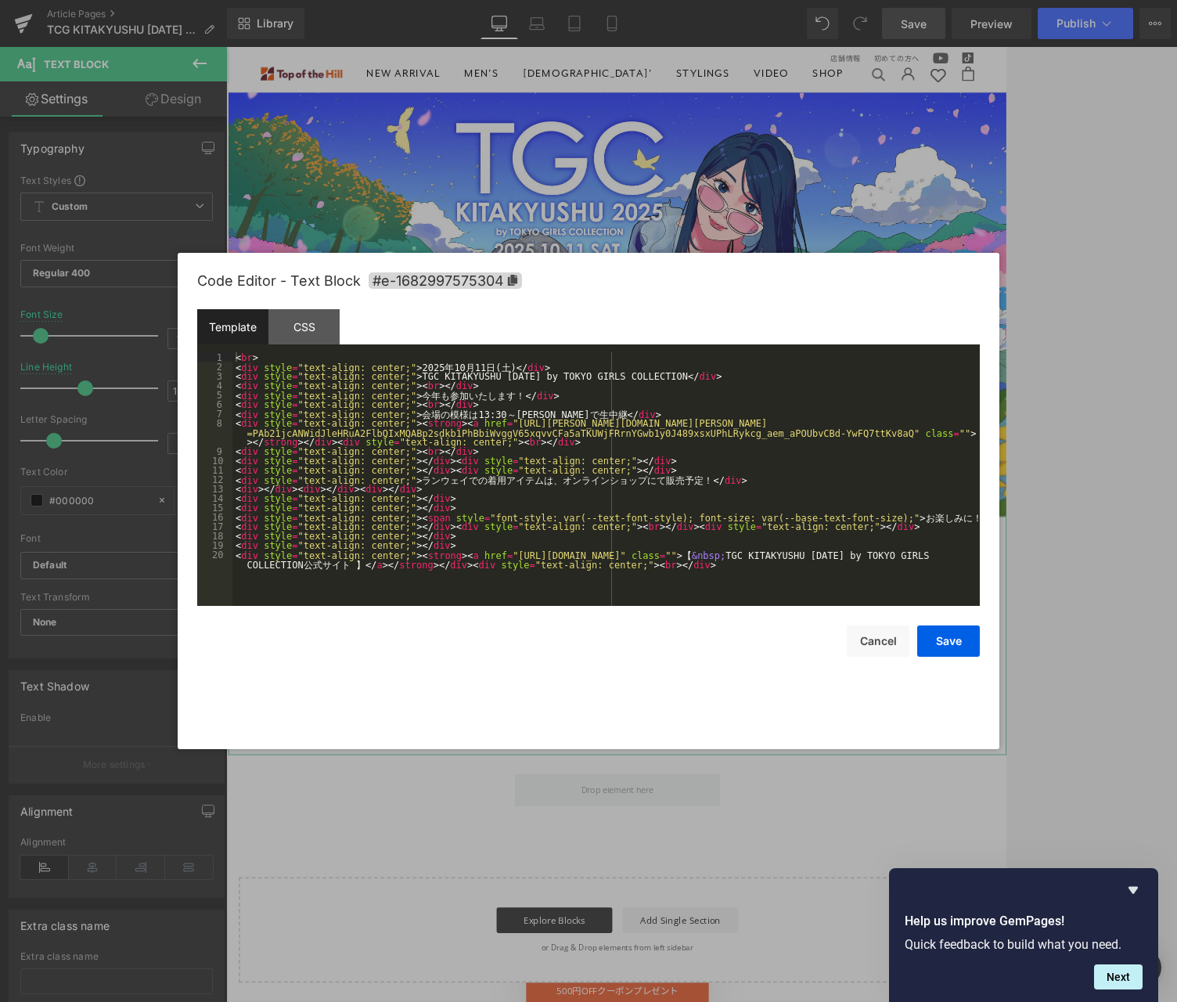
click at [612, 0] on div "Image You are previewing how the will restyle your page. You can not edit Eleme…" at bounding box center [588, 0] width 1177 height 0
click at [980, 265] on div at bounding box center [588, 501] width 1177 height 1002
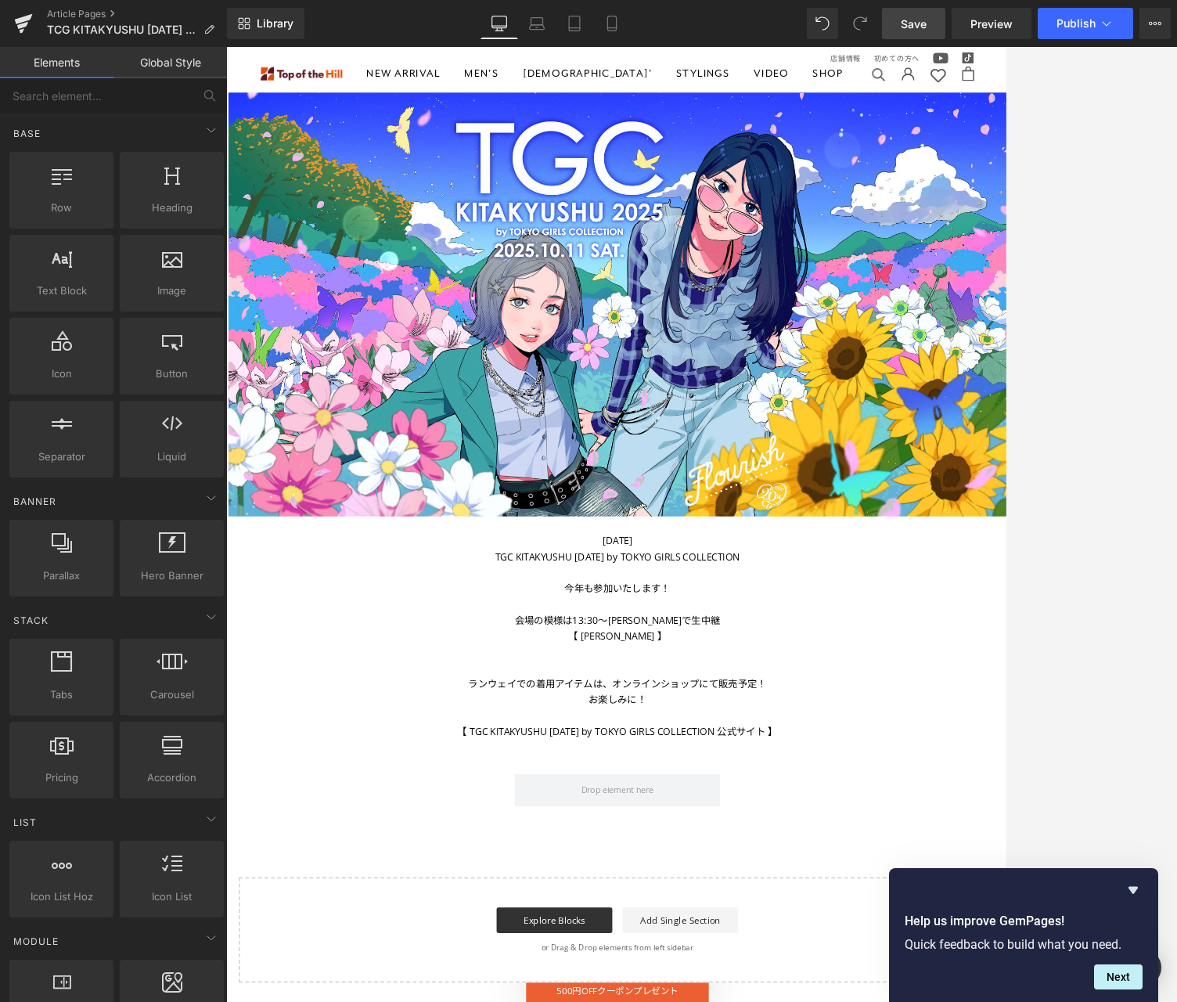
click at [980, 189] on div at bounding box center [701, 524] width 951 height 955
click at [980, 230] on div at bounding box center [701, 524] width 951 height 955
click at [980, 20] on button "Publish" at bounding box center [1085, 23] width 95 height 31
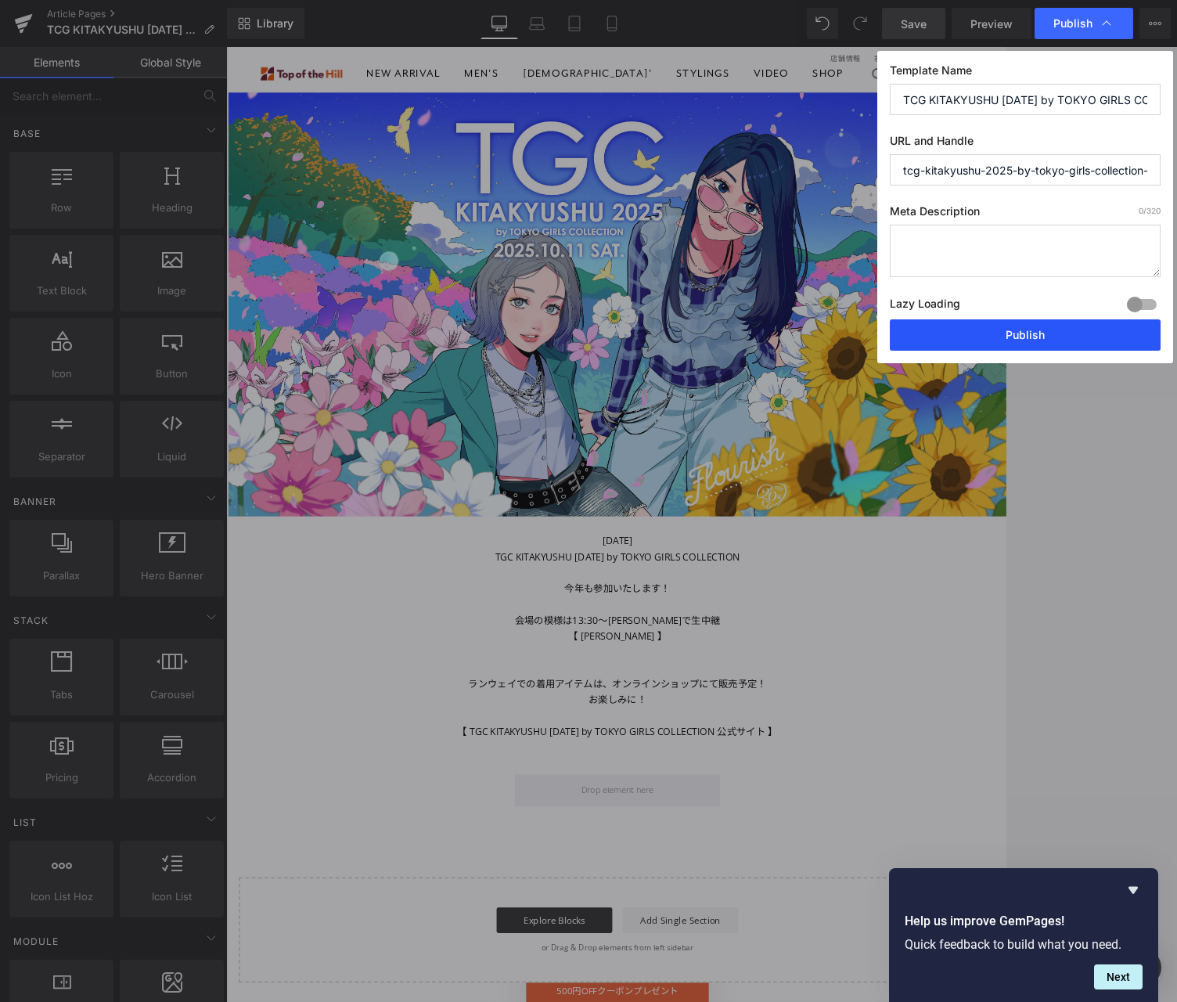
click at [980, 328] on button "Publish" at bounding box center [1025, 334] width 271 height 31
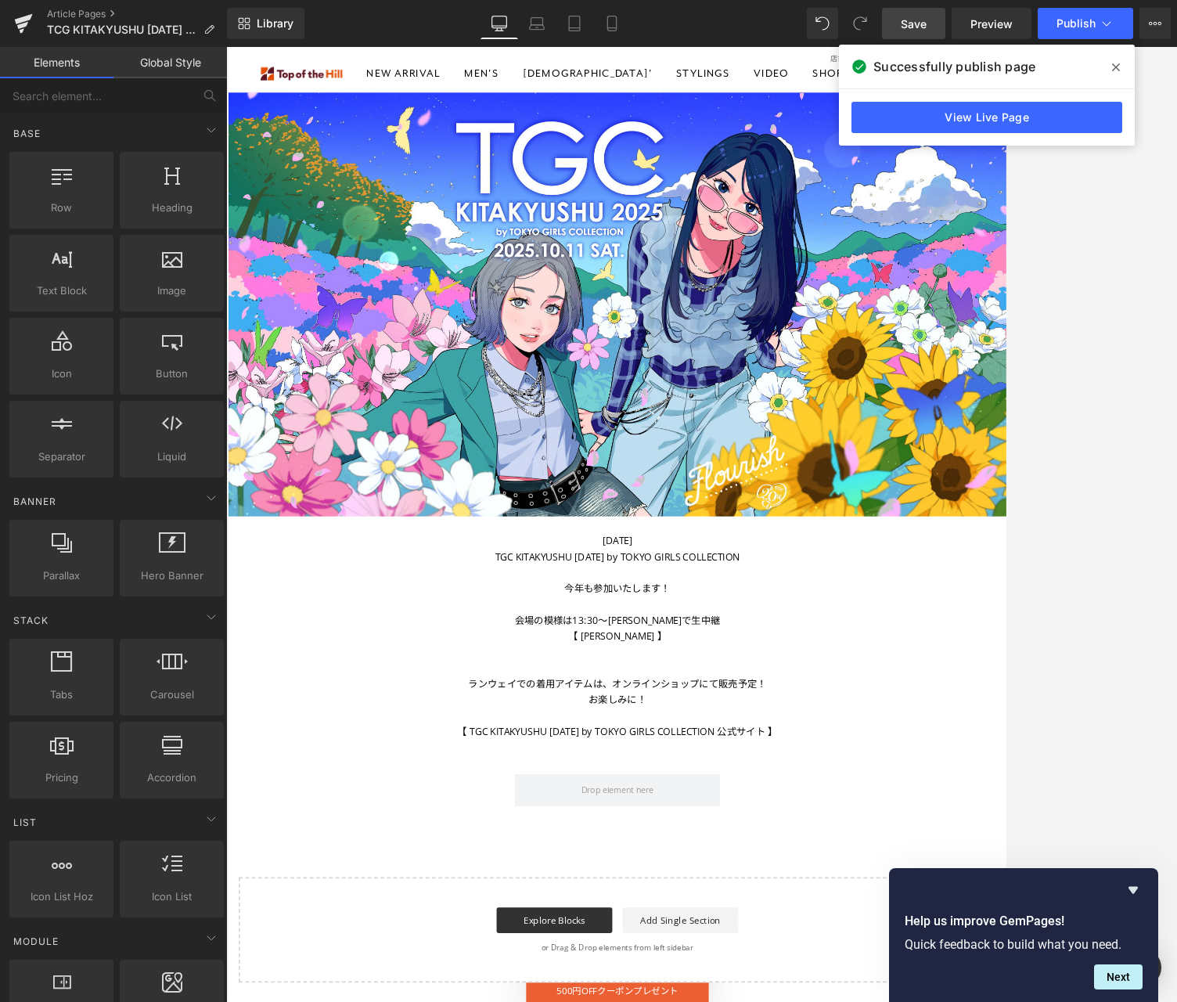
click at [980, 349] on div at bounding box center [701, 524] width 951 height 955
